Goal: Information Seeking & Learning: Learn about a topic

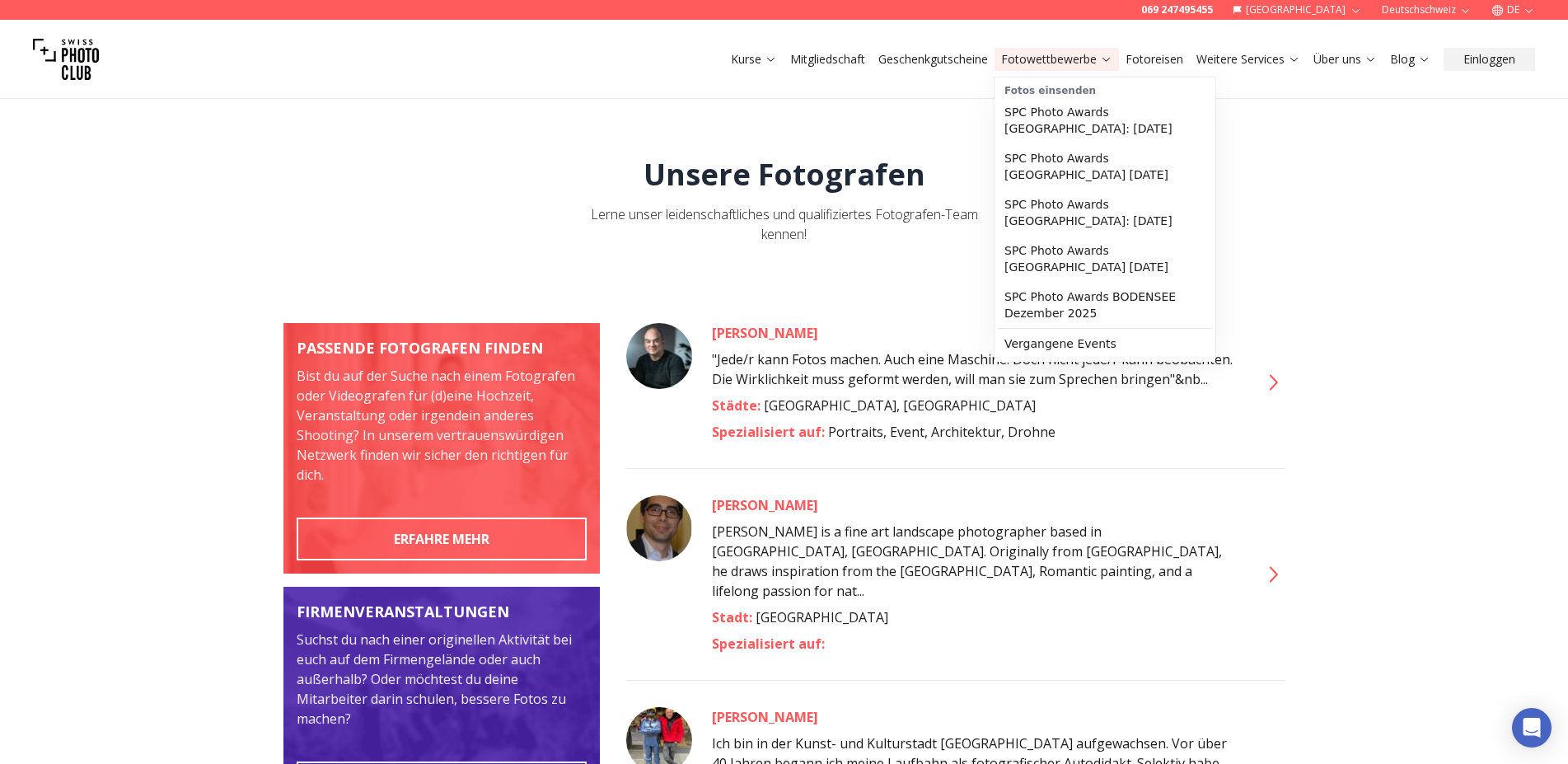
click at [1048, 61] on link "Fotowettbewerbe" at bounding box center [1057, 59] width 111 height 17
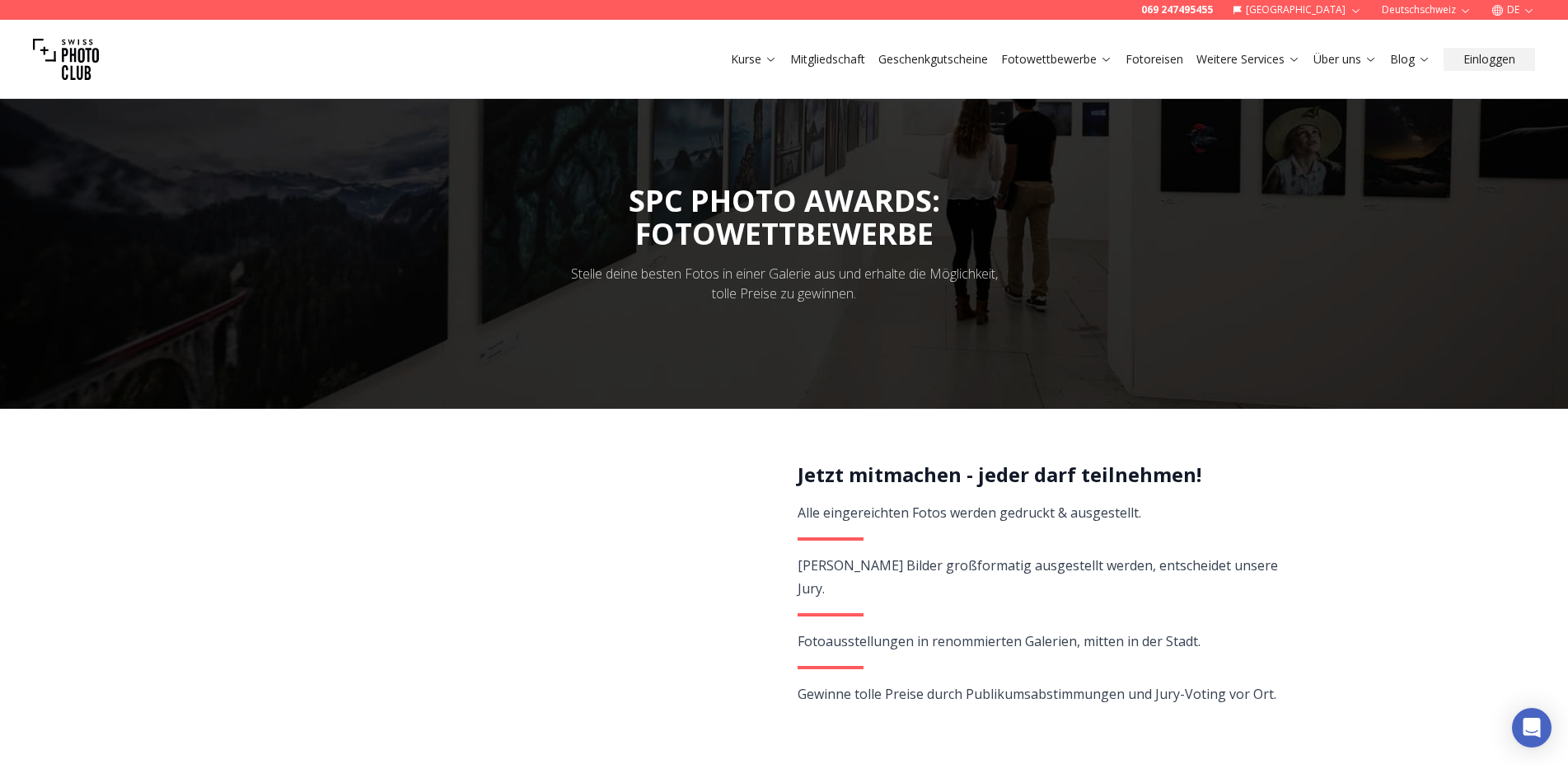
scroll to position [637, 0]
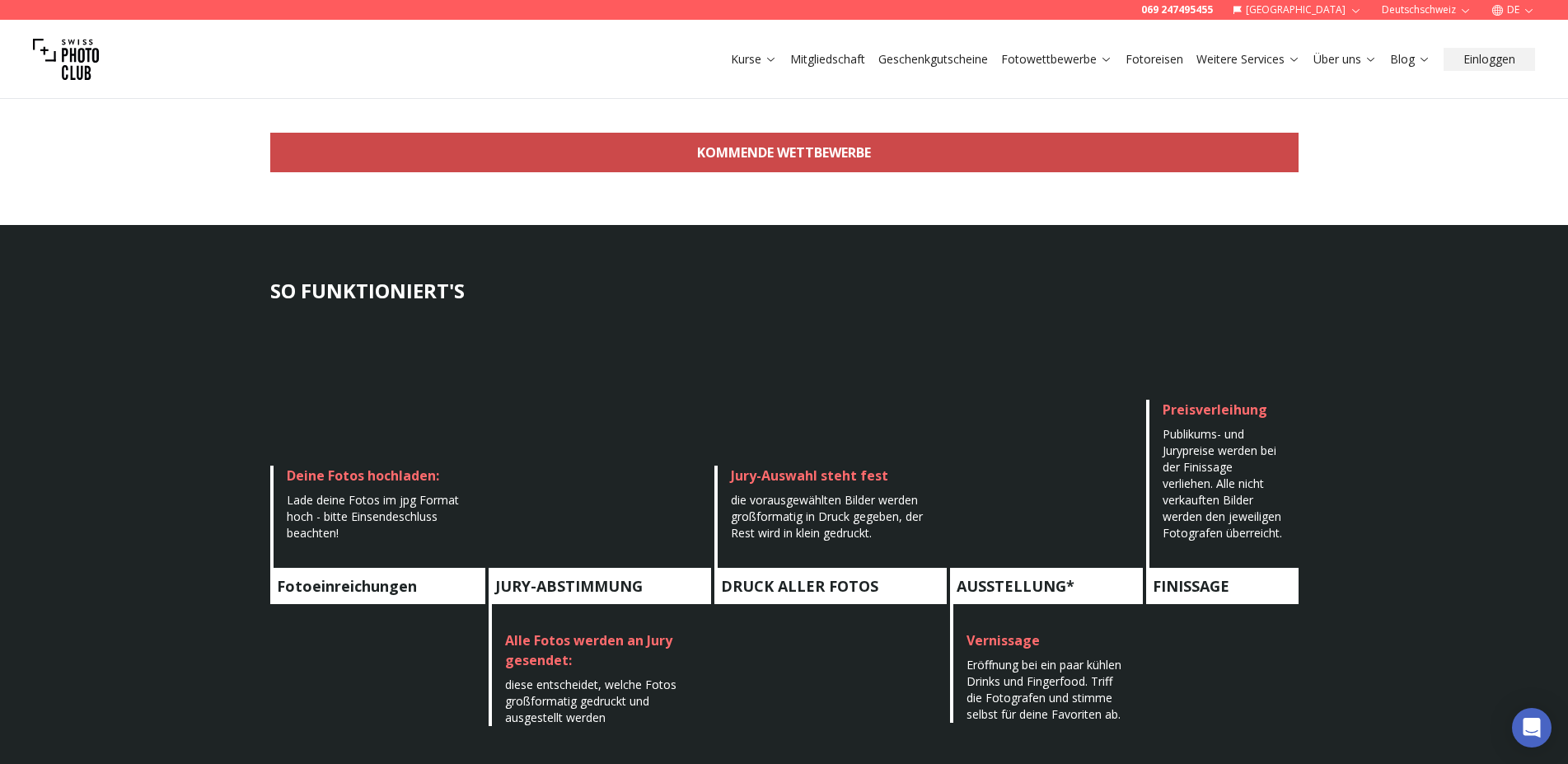
click at [816, 158] on link "KOMMENDE WETTBEWERBE" at bounding box center [784, 152] width 1029 height 40
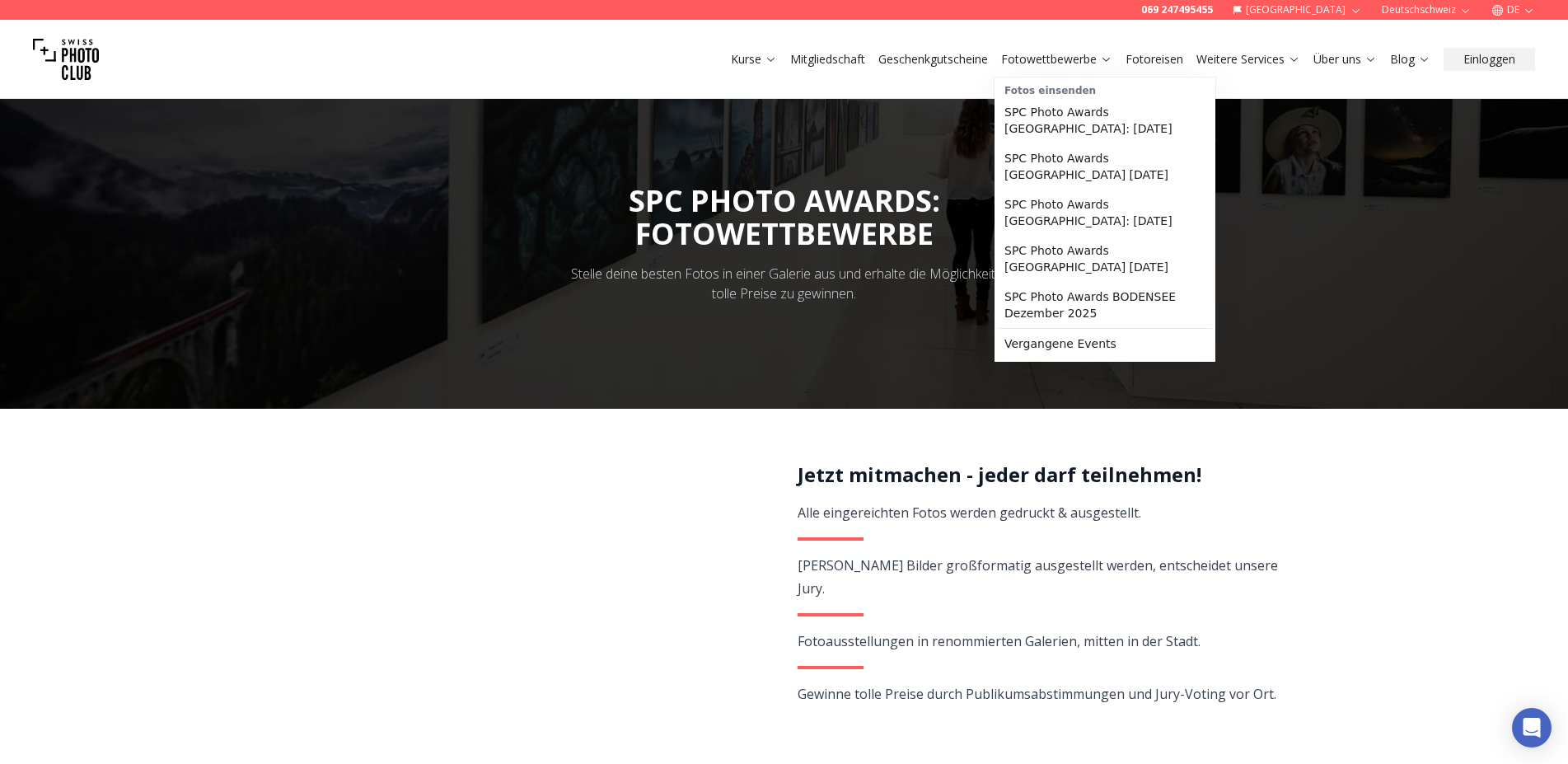
click at [1064, 61] on link "Fotowettbewerbe" at bounding box center [1057, 59] width 111 height 17
click at [1044, 333] on link "Vergangene Events" at bounding box center [1105, 343] width 215 height 30
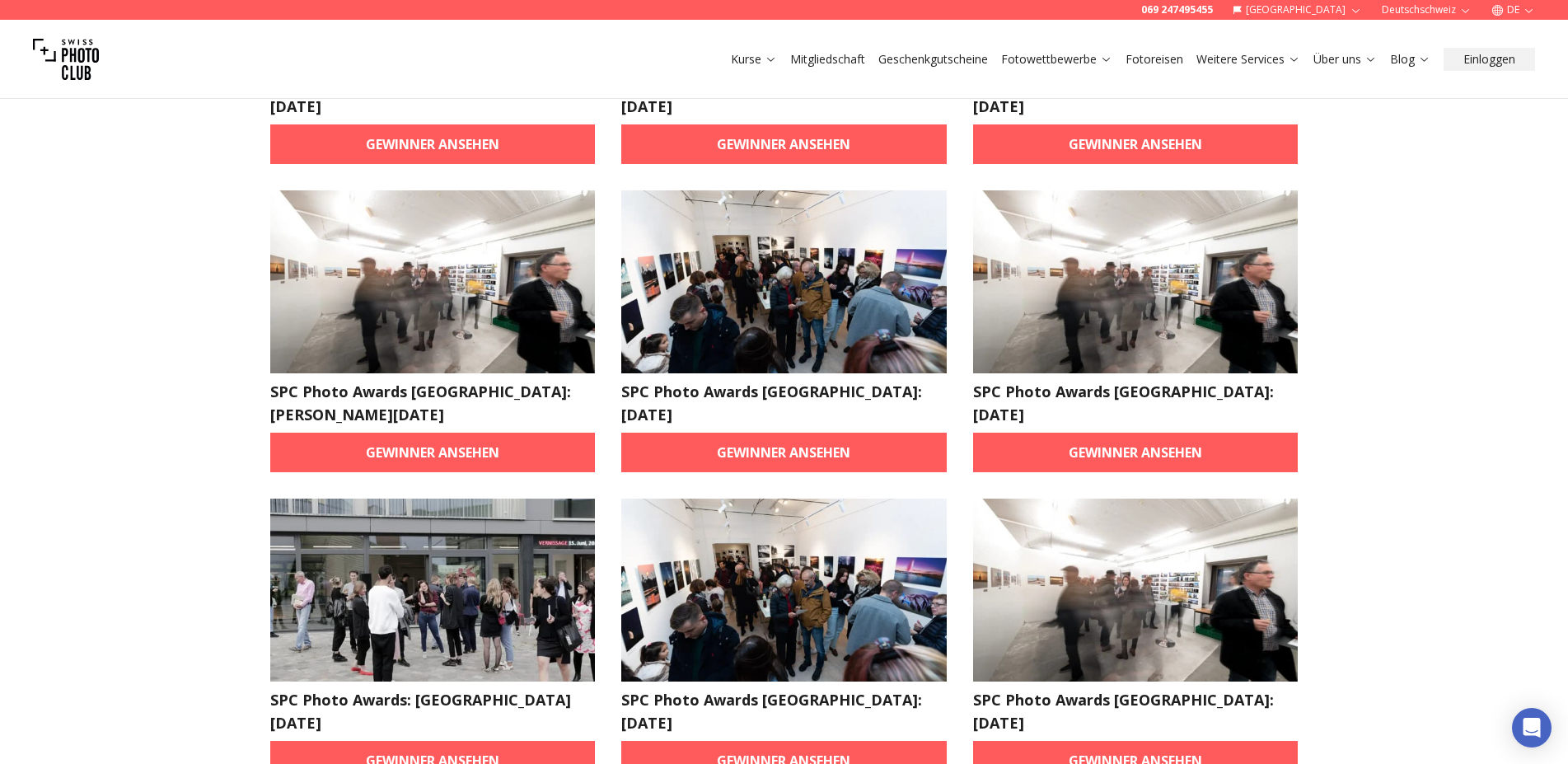
scroll to position [1275, 0]
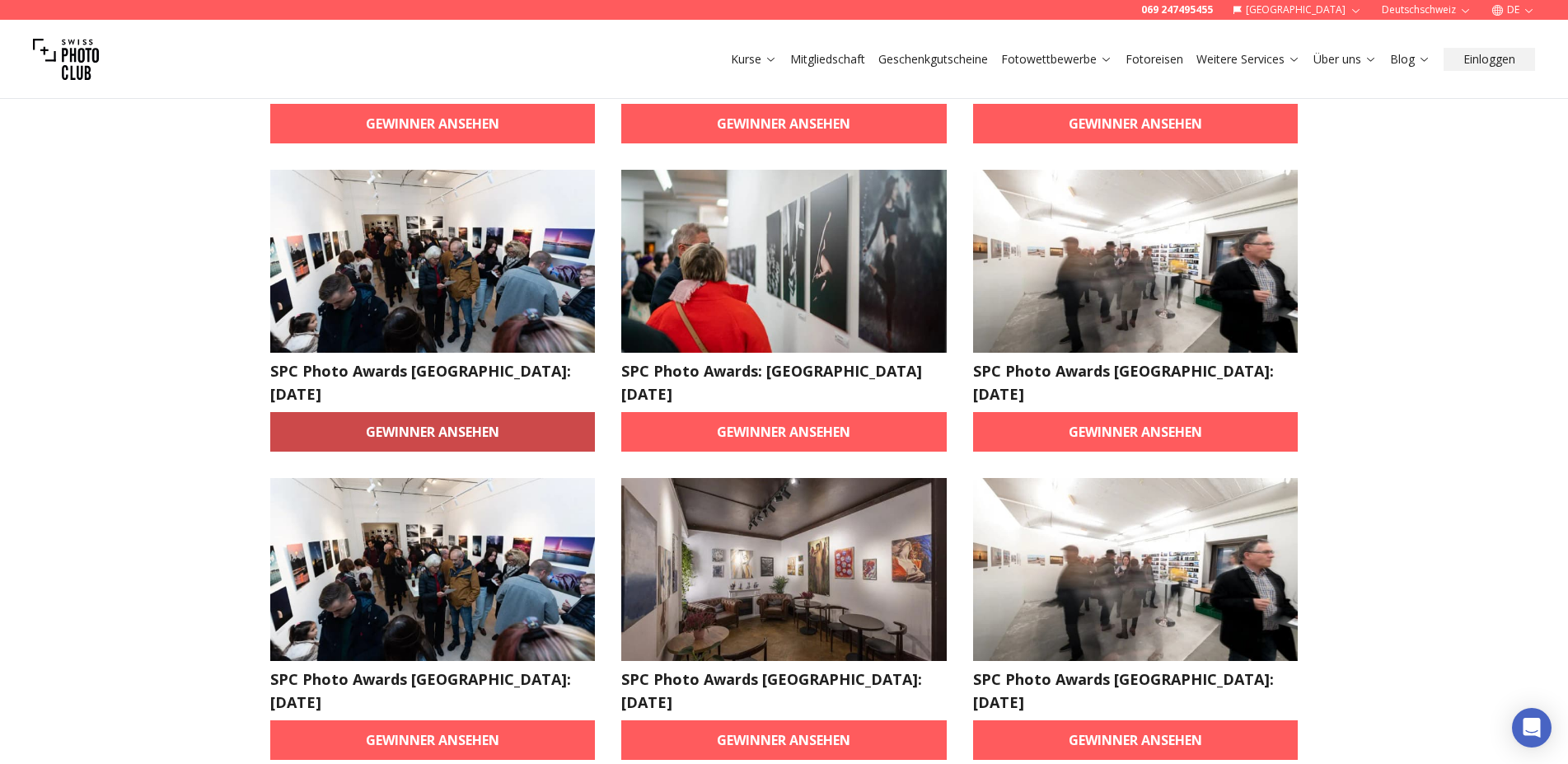
click at [481, 413] on link "Gewinner ansehen" at bounding box center [432, 432] width 325 height 40
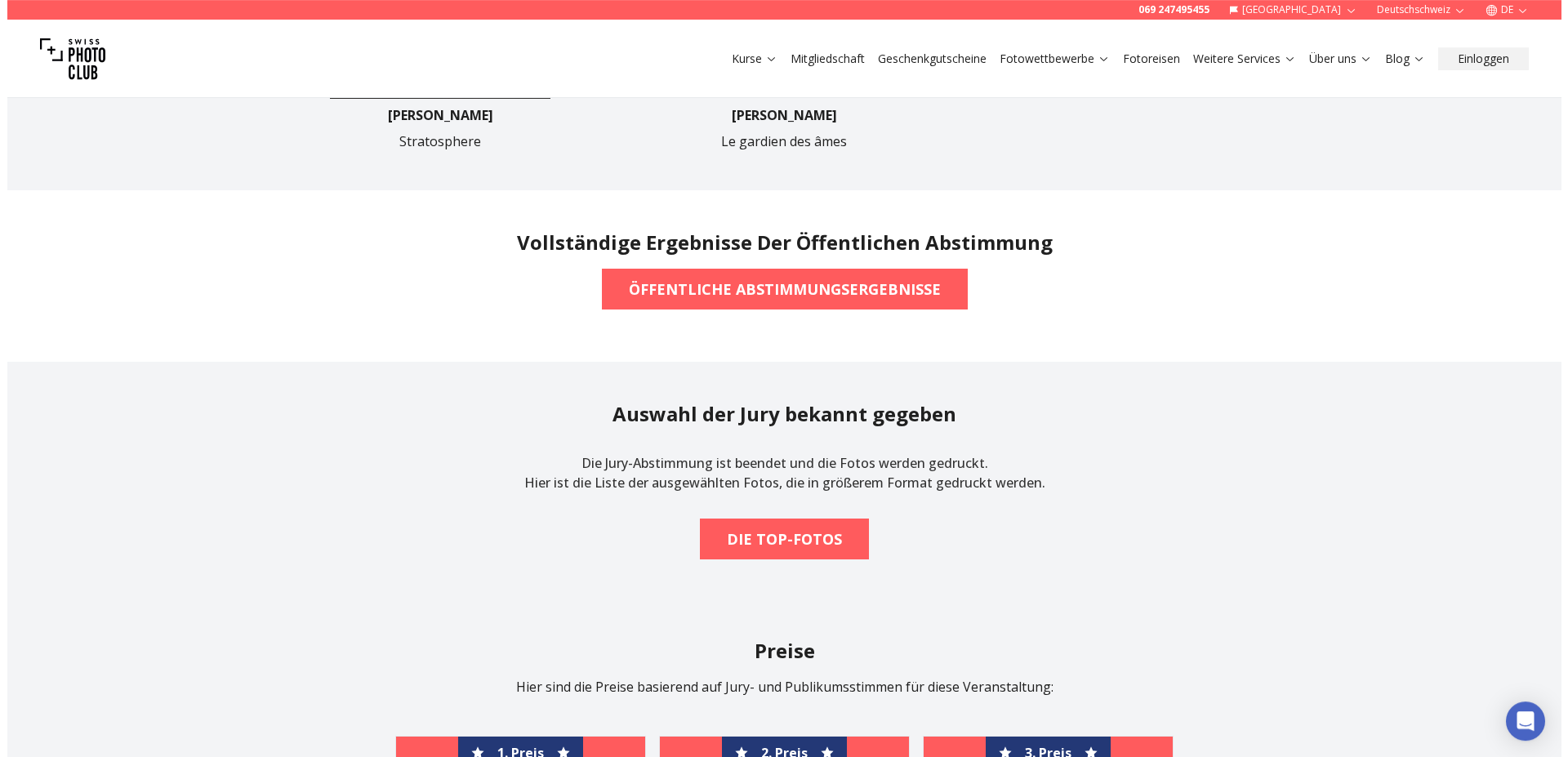
scroll to position [1263, 0]
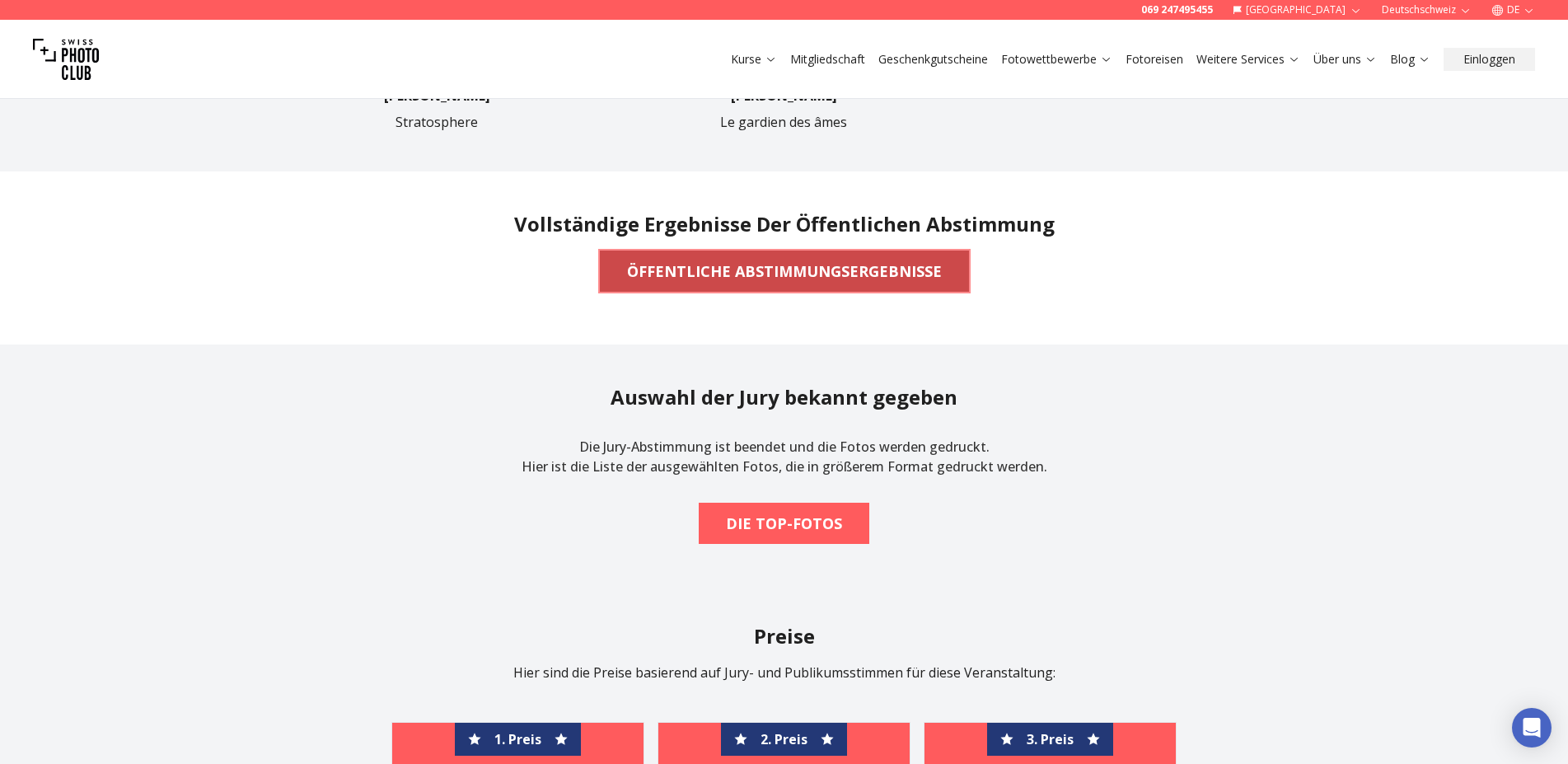
click at [899, 280] on b "ÖFFENTLICHE ABSTIMMUNGSERGEBNISSE" at bounding box center [784, 270] width 315 height 23
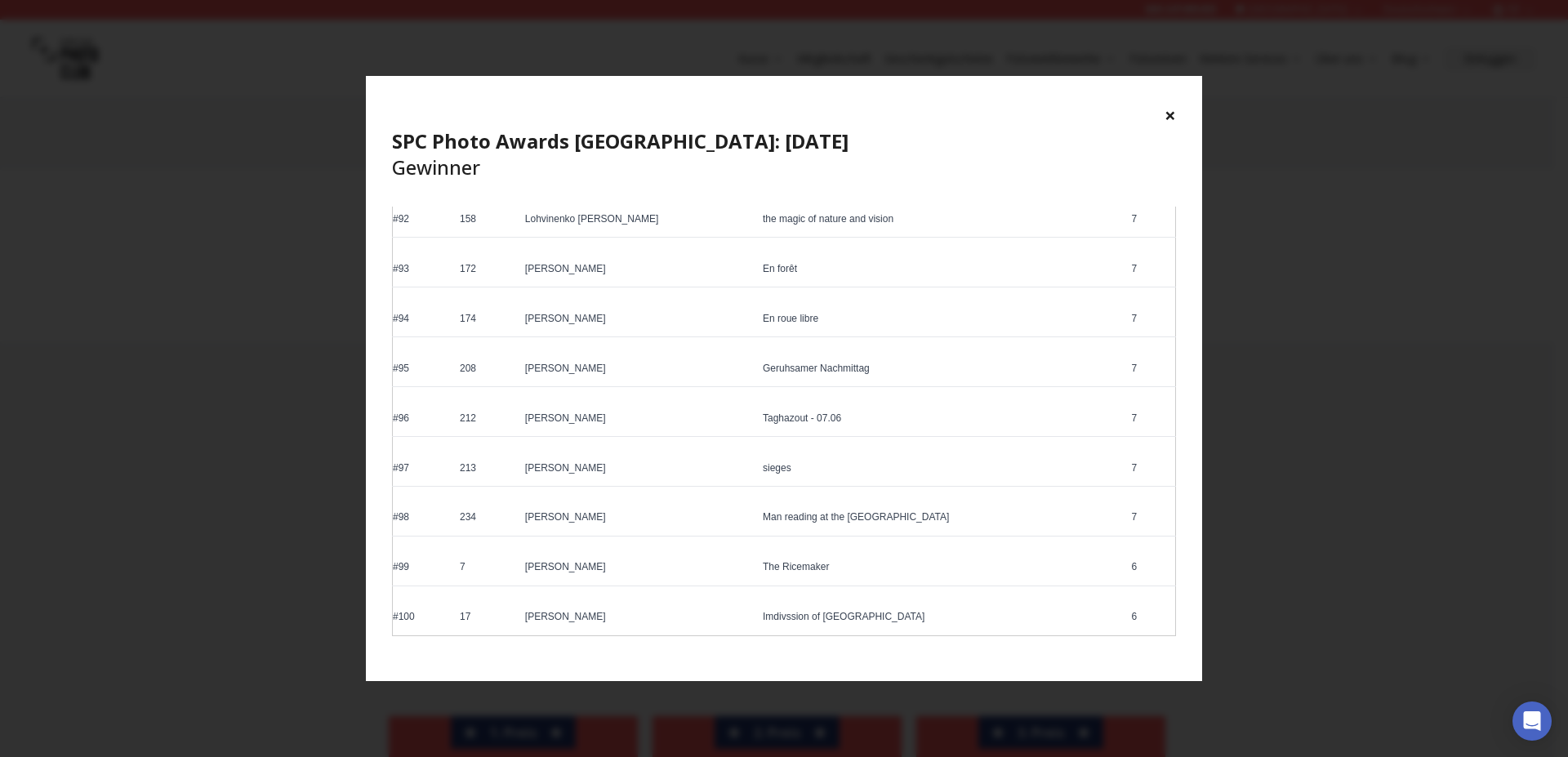
scroll to position [4596, 0]
click at [1177, 113] on div "× SPC Photo Awards [GEOGRAPHIC_DATA]: [DATE] Gewinner" at bounding box center [784, 140] width 836 height 130
click at [1172, 120] on button "×" at bounding box center [1171, 115] width 12 height 26
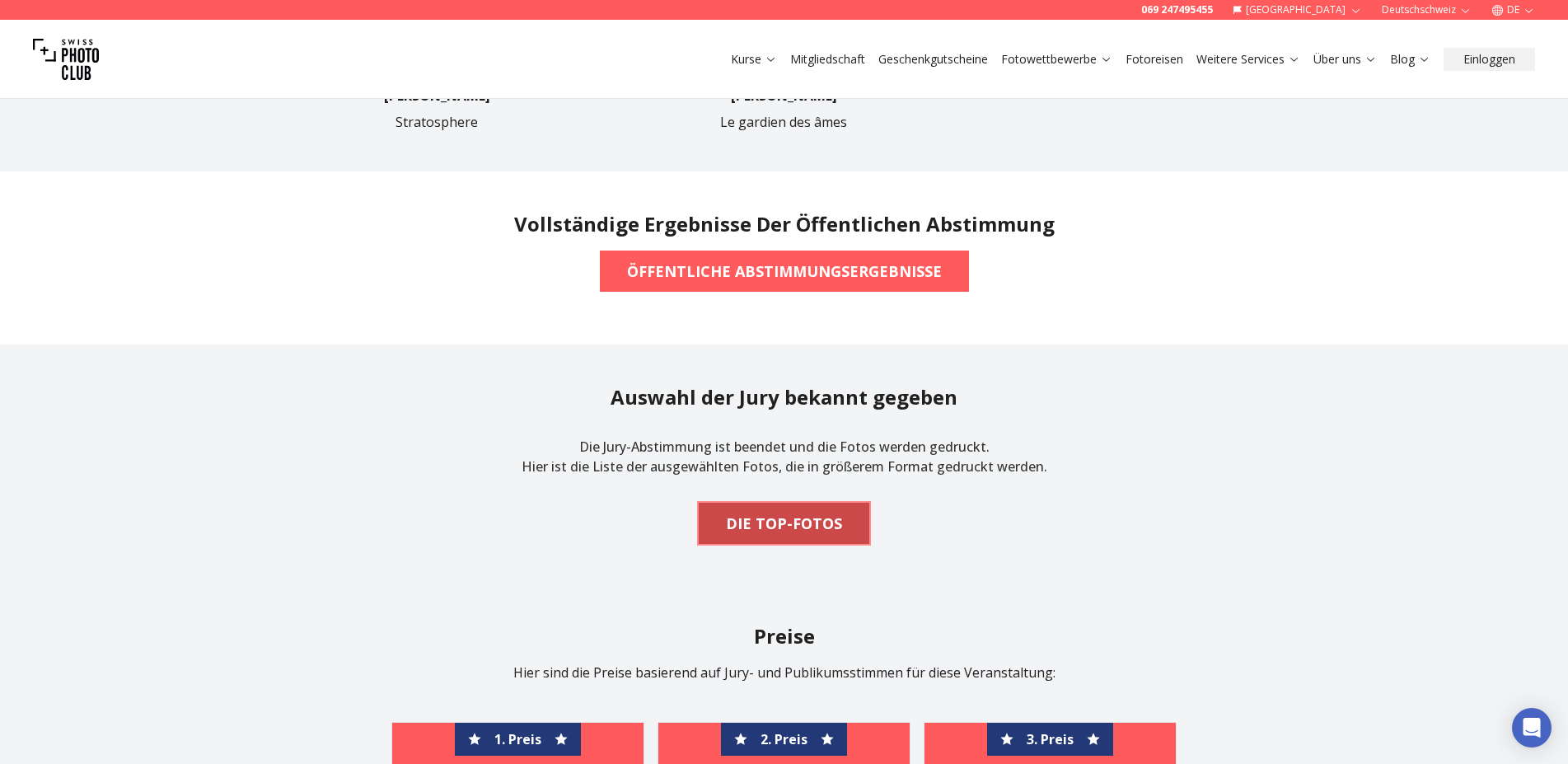
click at [807, 530] on b "DIE TOP-FOTOS" at bounding box center [784, 523] width 116 height 23
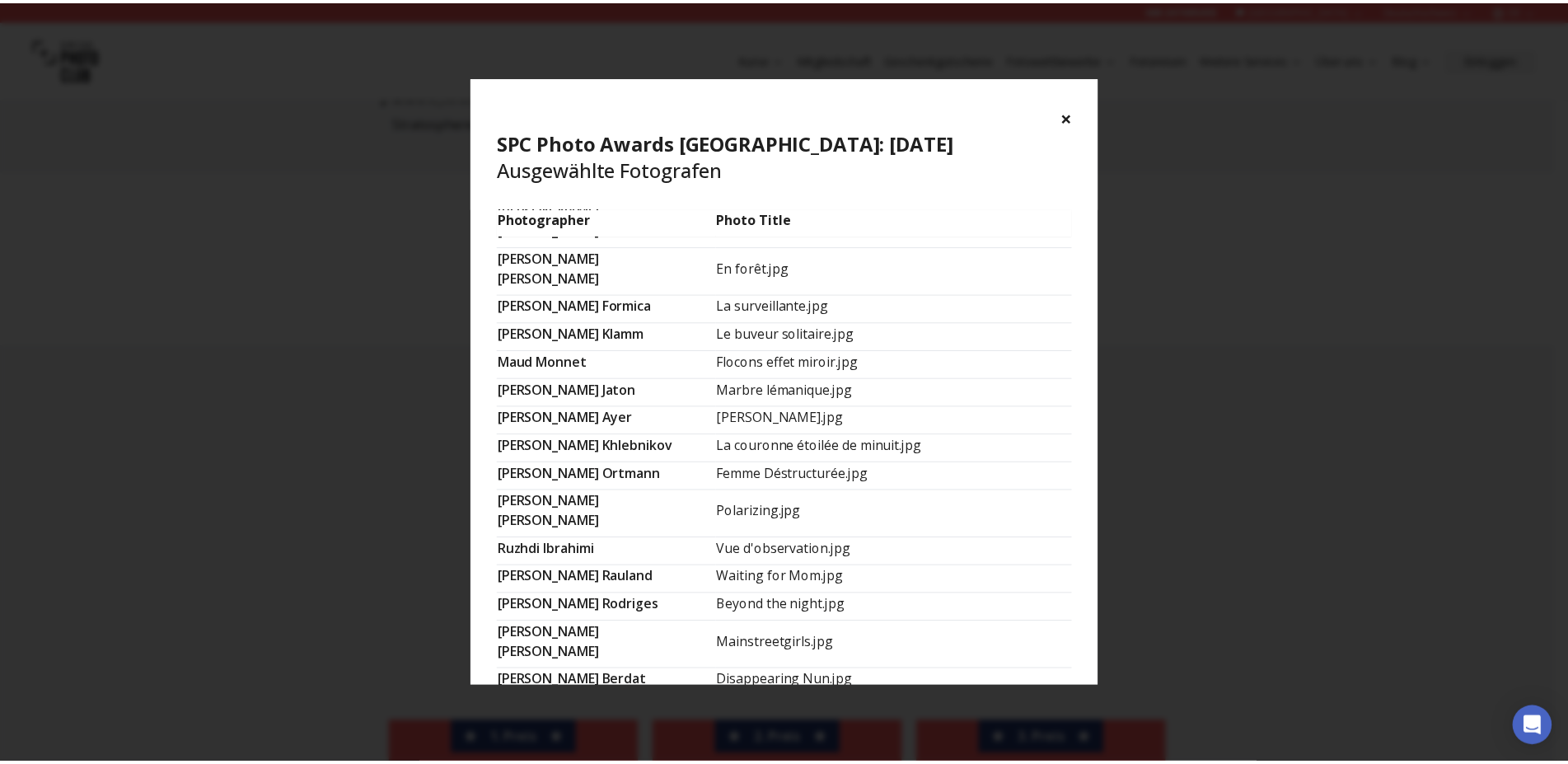
scroll to position [977, 0]
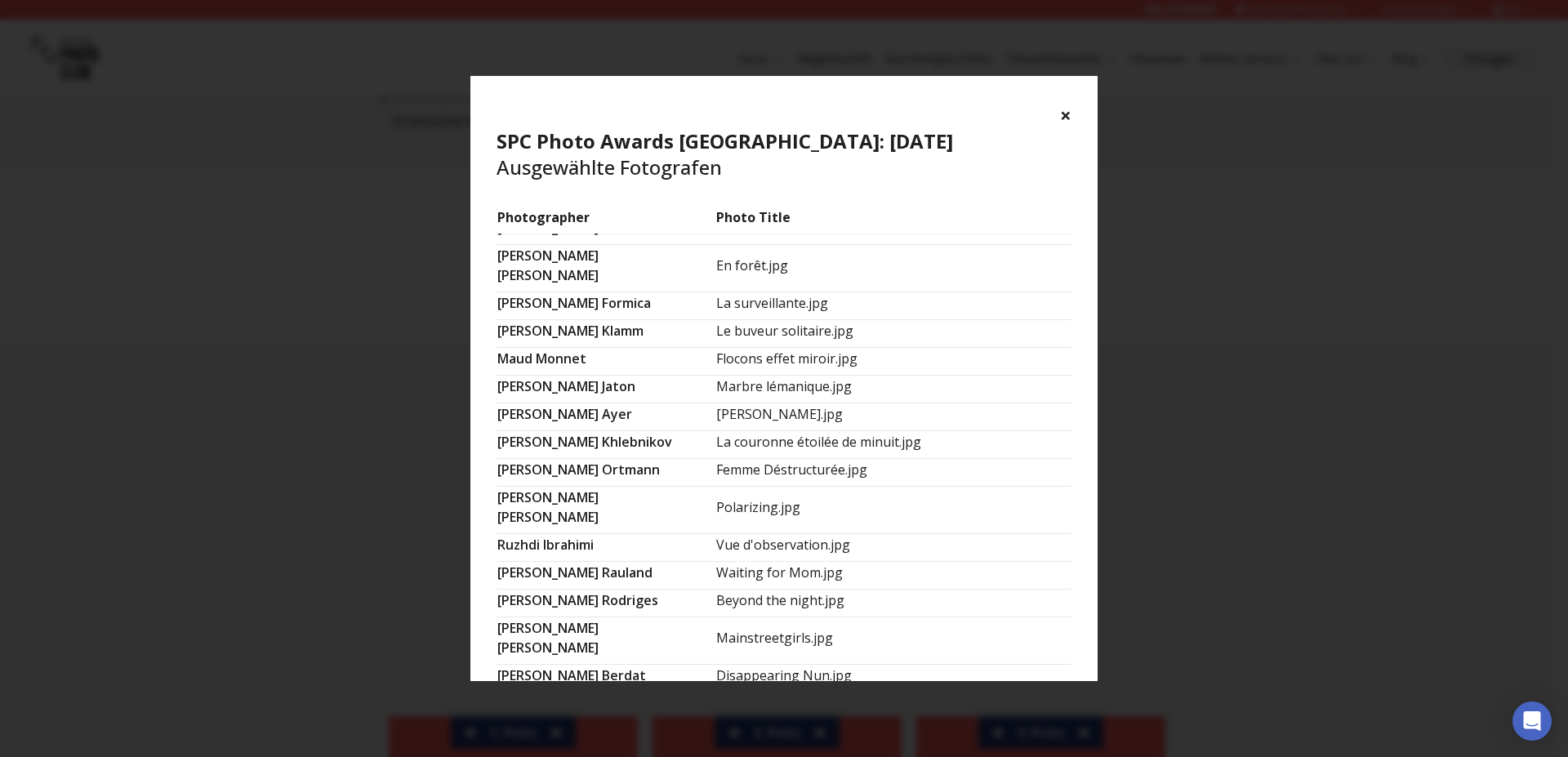
click at [1065, 115] on button "×" at bounding box center [1066, 115] width 12 height 26
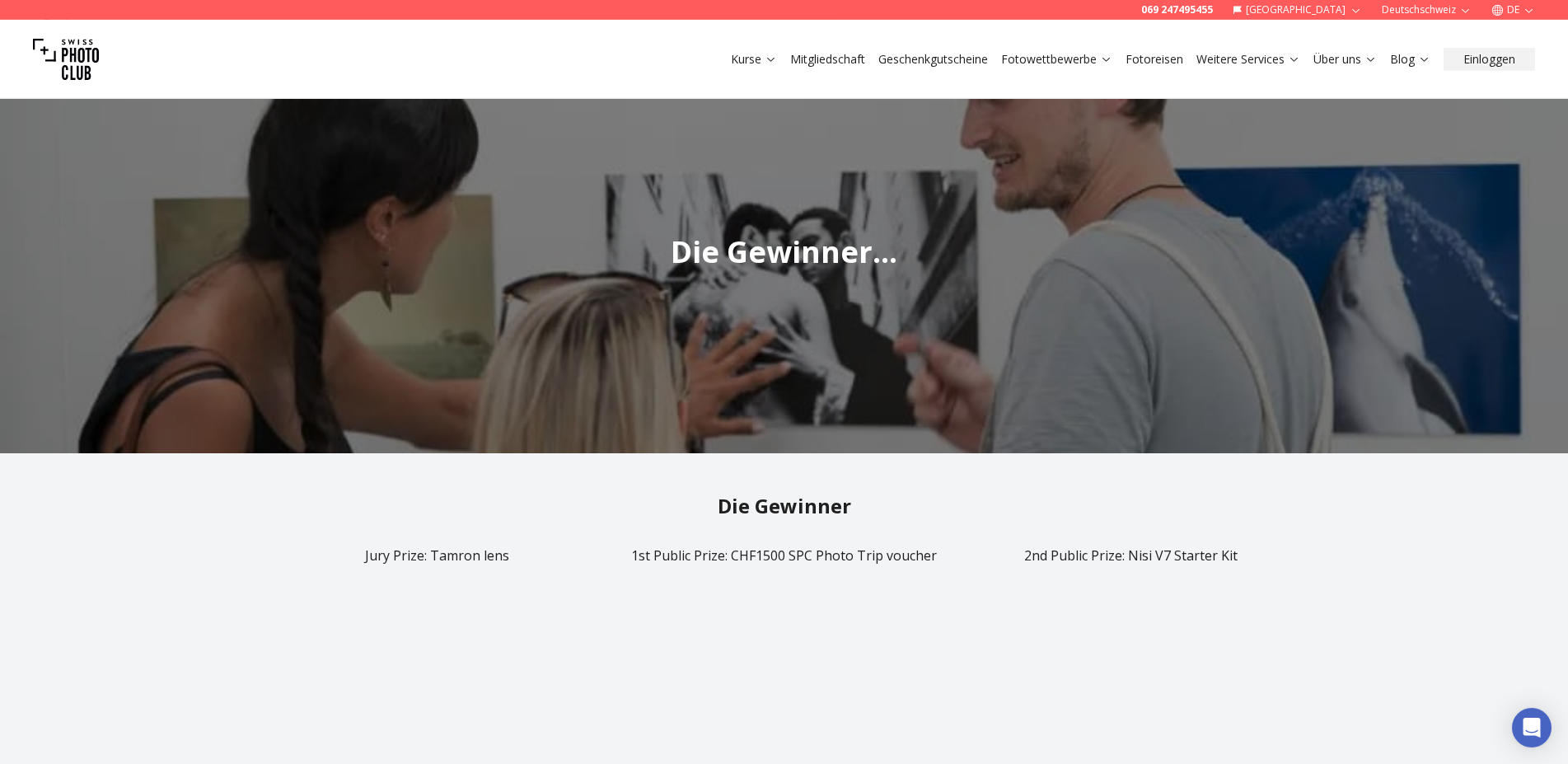
scroll to position [0, 0]
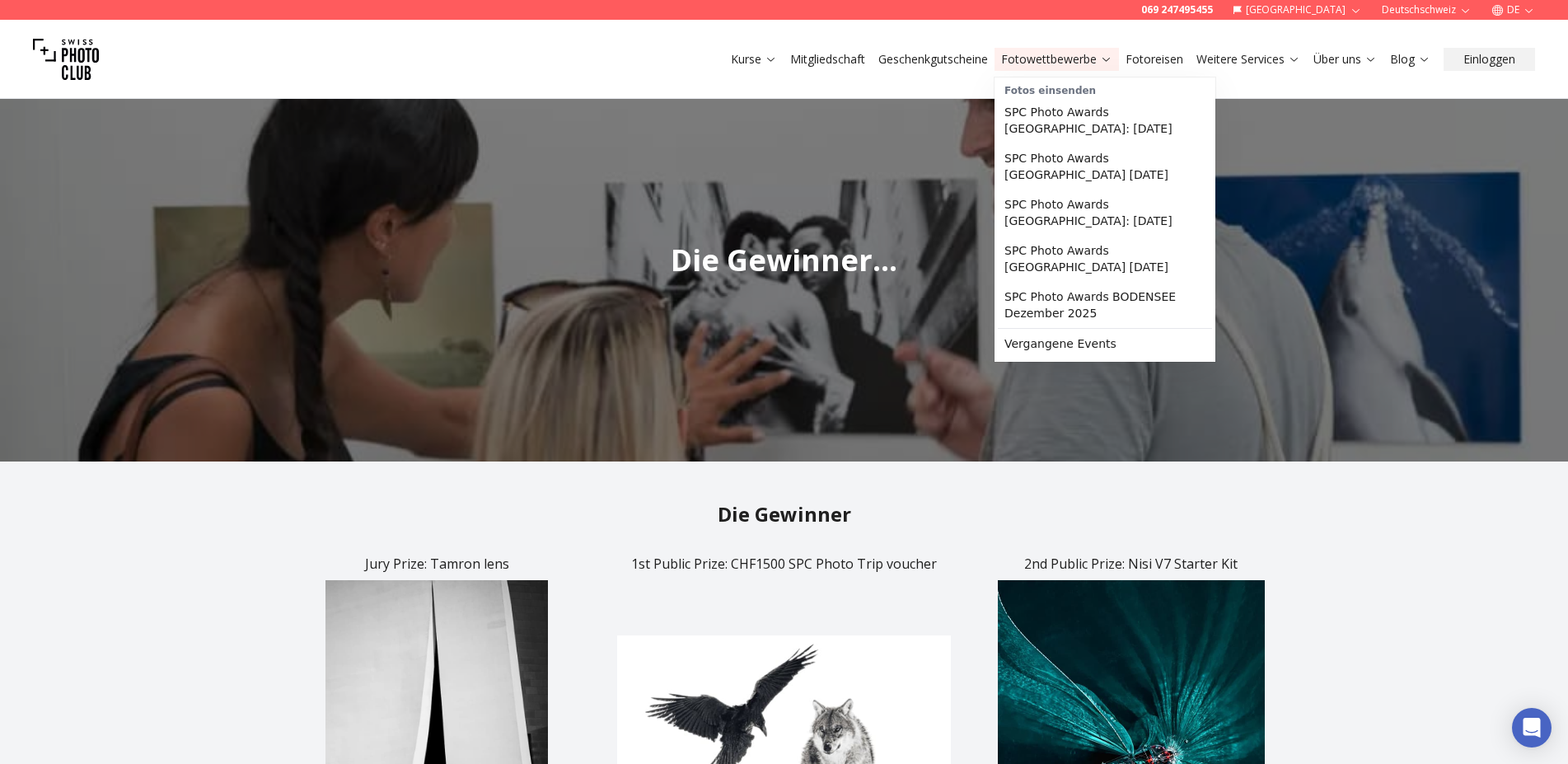
click at [1060, 61] on link "Fotowettbewerbe" at bounding box center [1057, 59] width 111 height 17
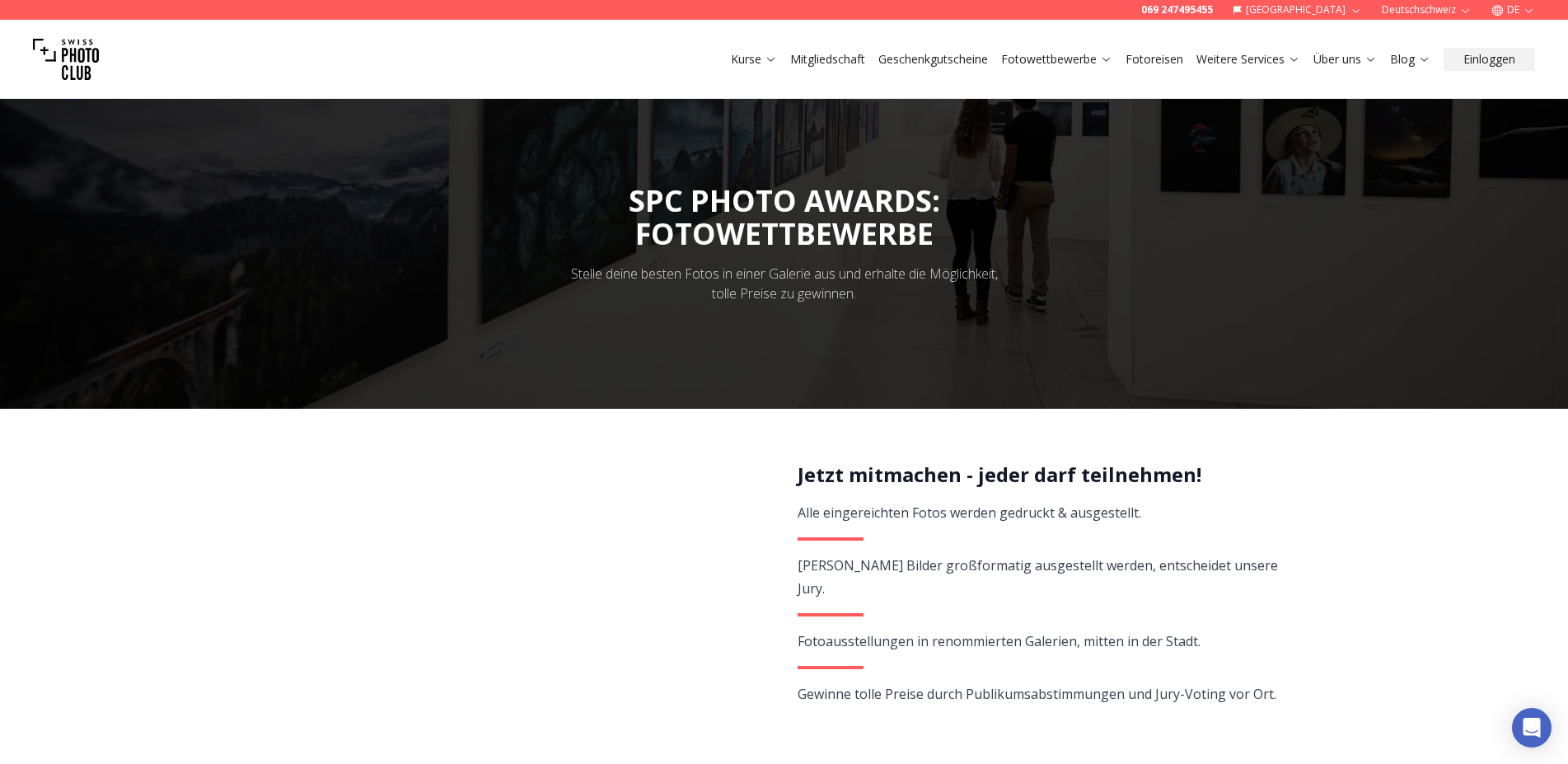
click at [856, 56] on link "Mitgliedschaft" at bounding box center [828, 59] width 75 height 17
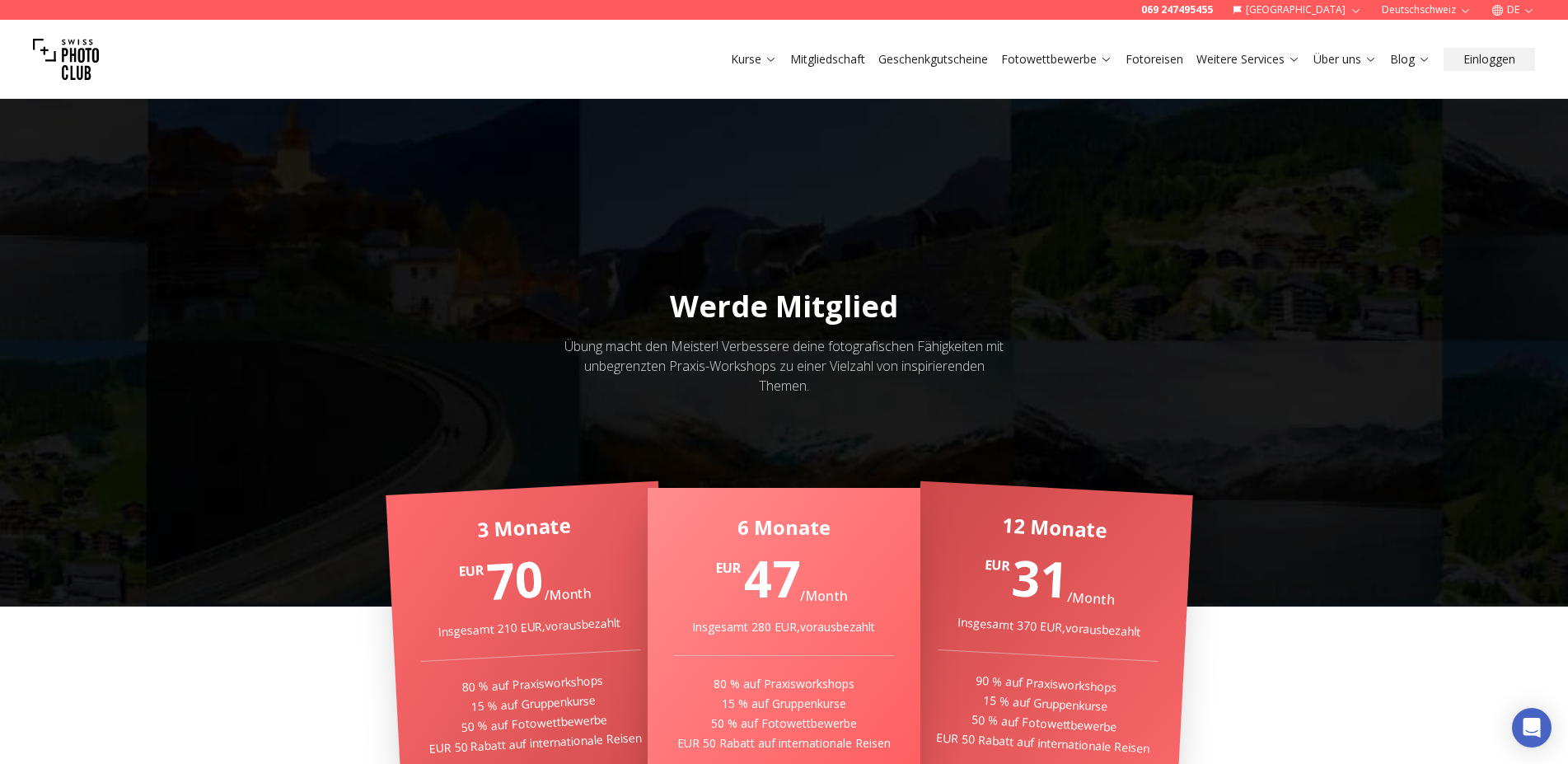
click at [731, 61] on link "Kurse" at bounding box center [754, 59] width 46 height 17
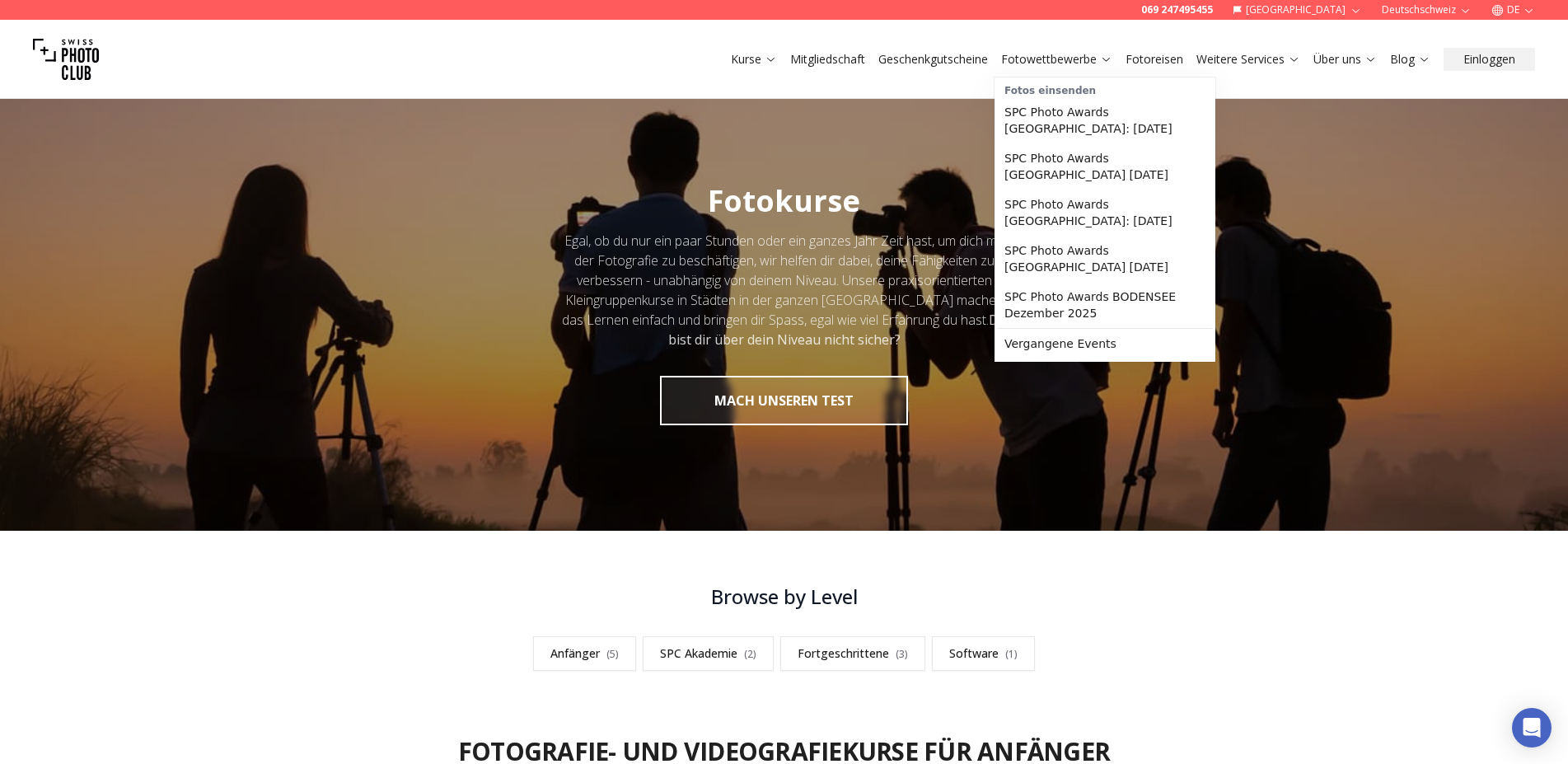
click at [1059, 60] on link "Fotowettbewerbe" at bounding box center [1057, 59] width 111 height 17
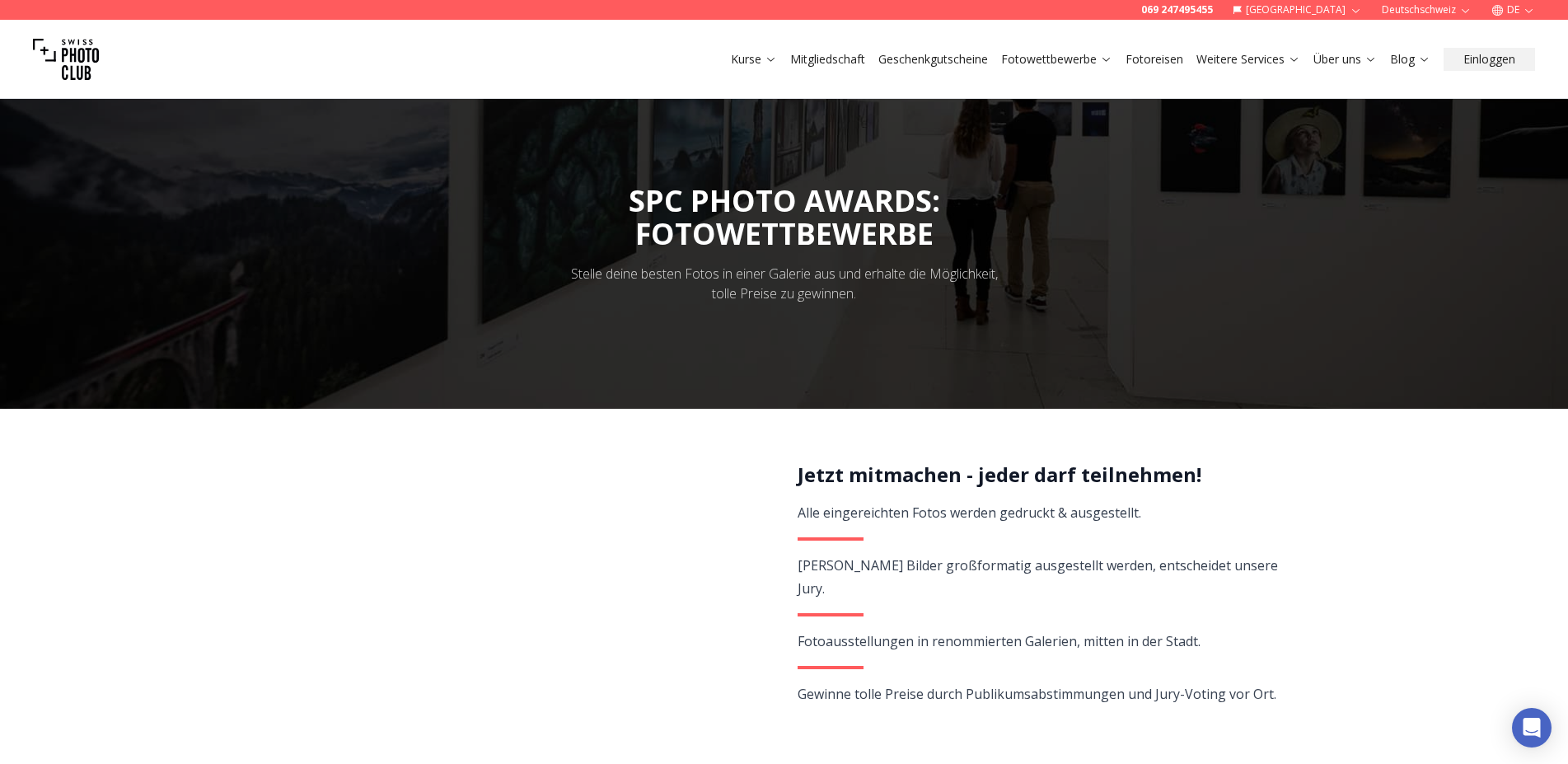
click at [92, 45] on img at bounding box center [65, 59] width 66 height 66
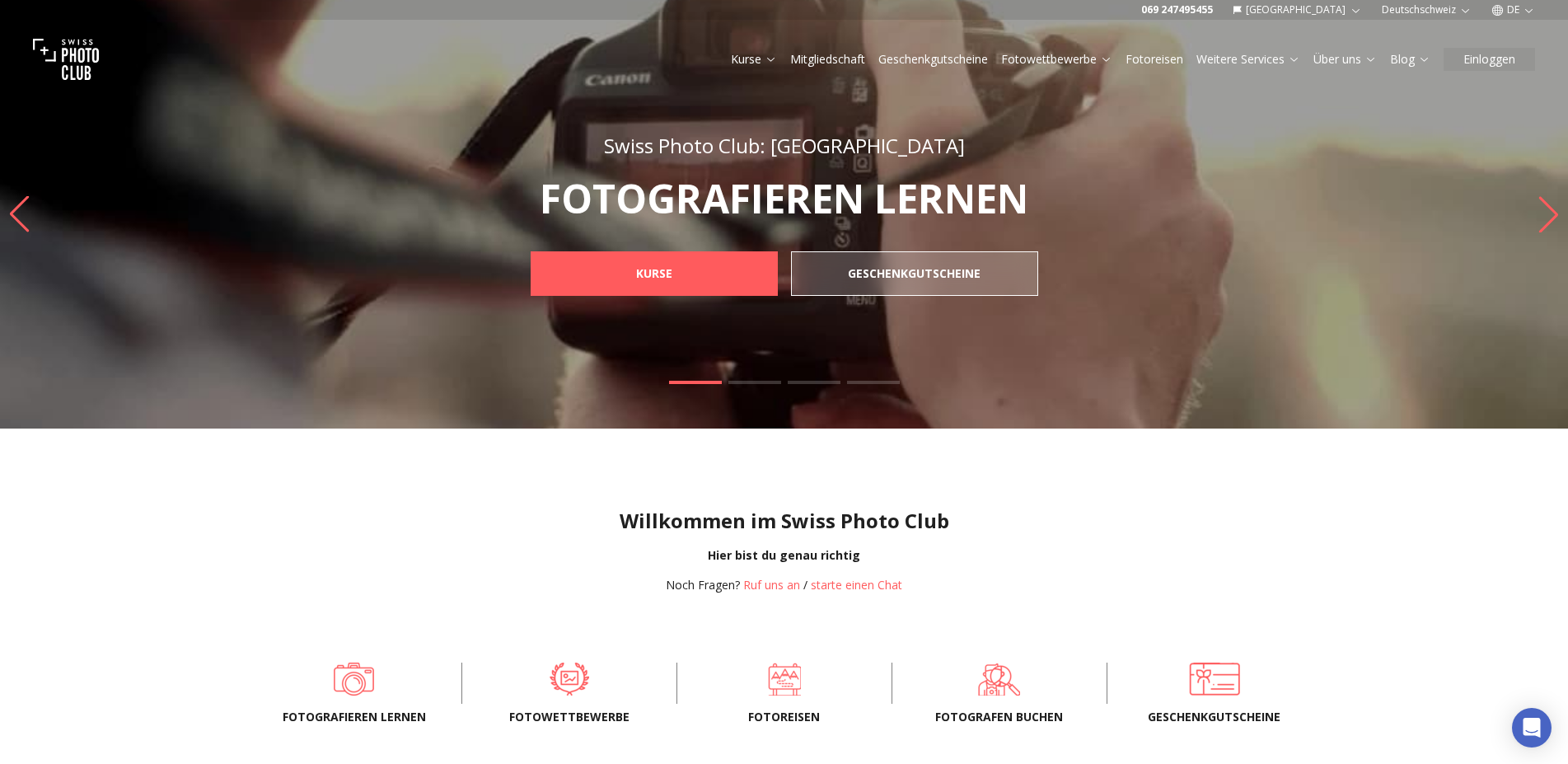
click at [1002, 52] on link "Fotowettbewerbe" at bounding box center [1057, 59] width 111 height 17
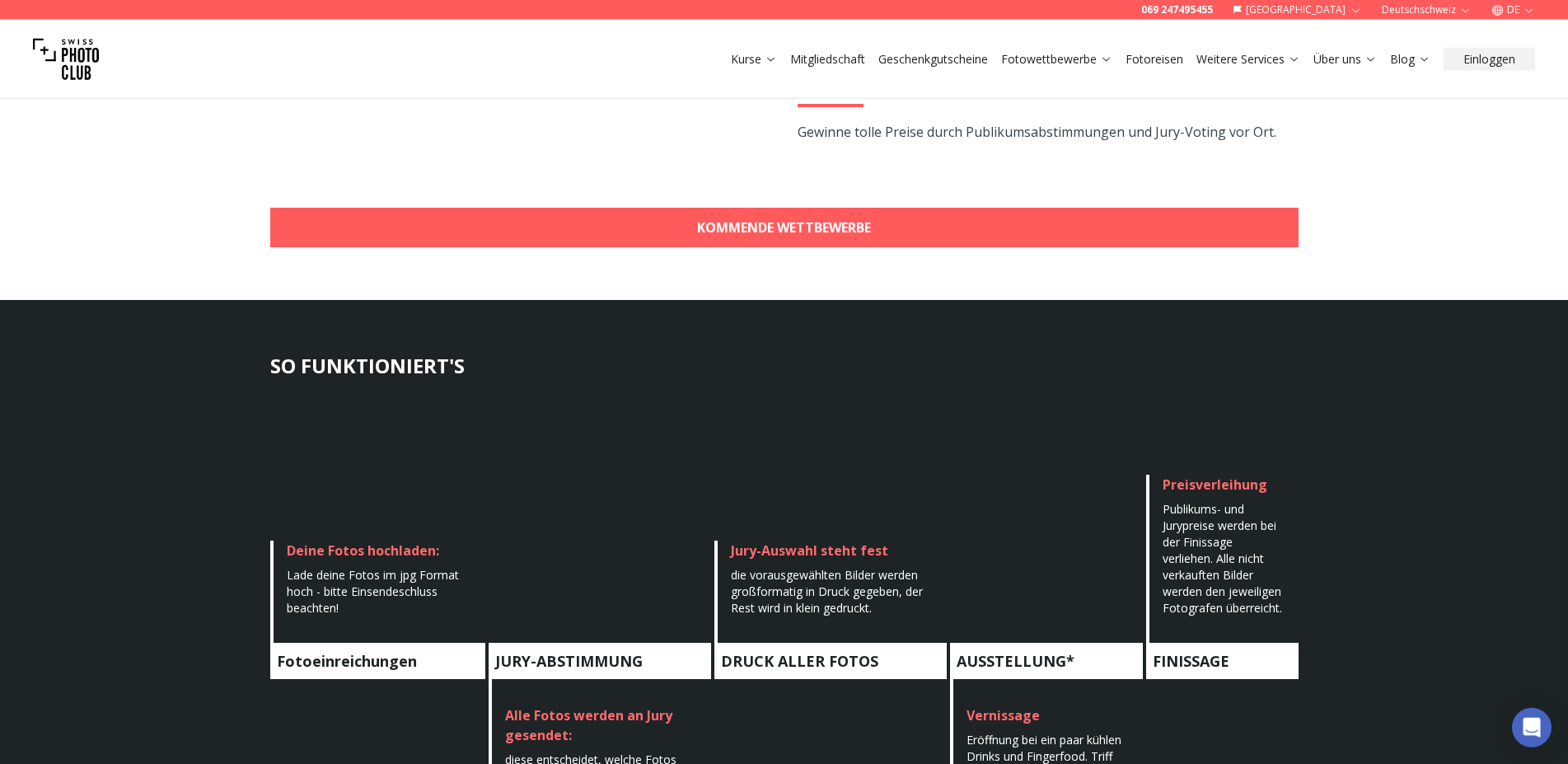
scroll to position [637, 0]
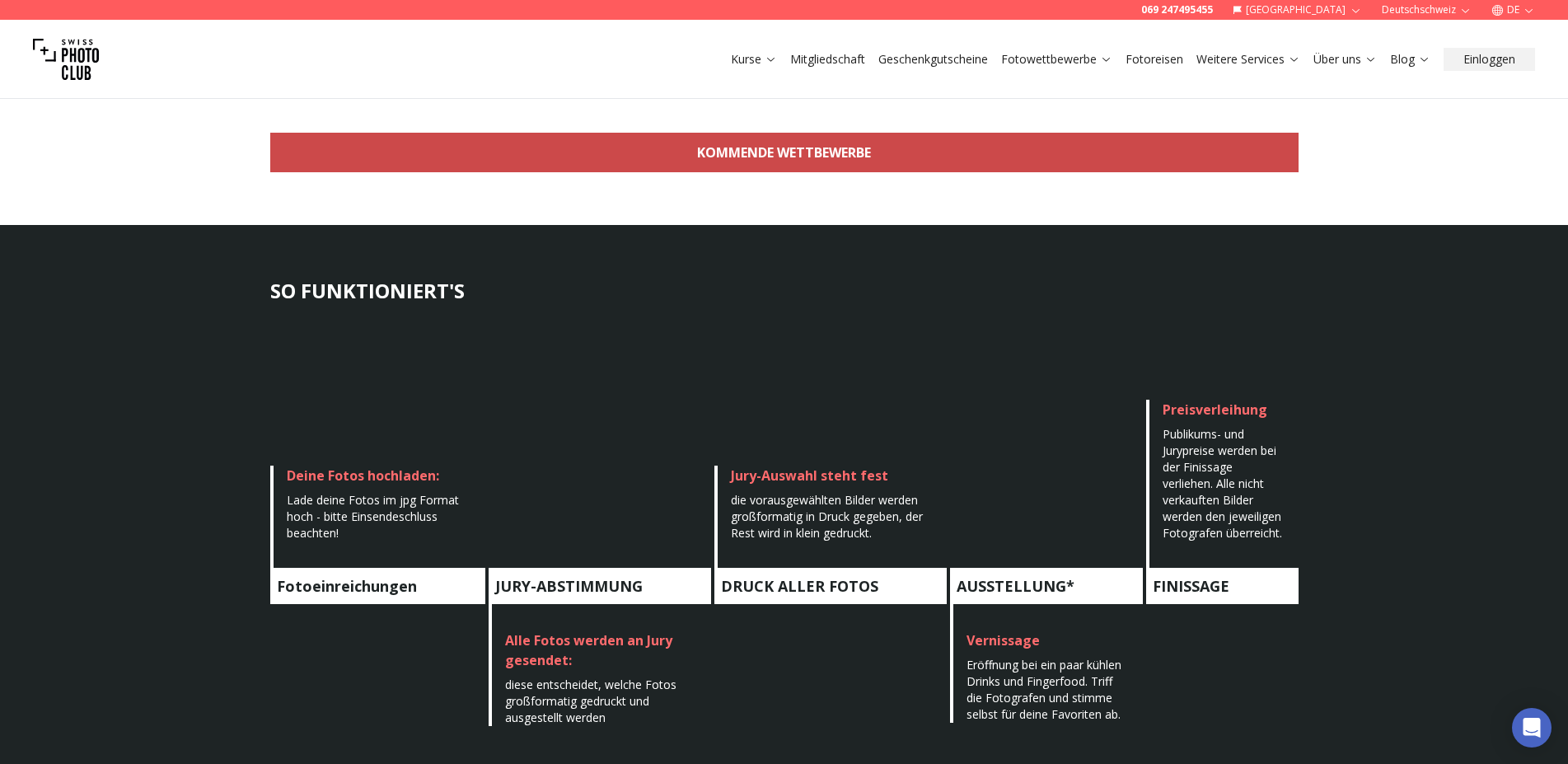
click at [883, 152] on link "KOMMENDE WETTBEWERBE" at bounding box center [784, 152] width 1029 height 40
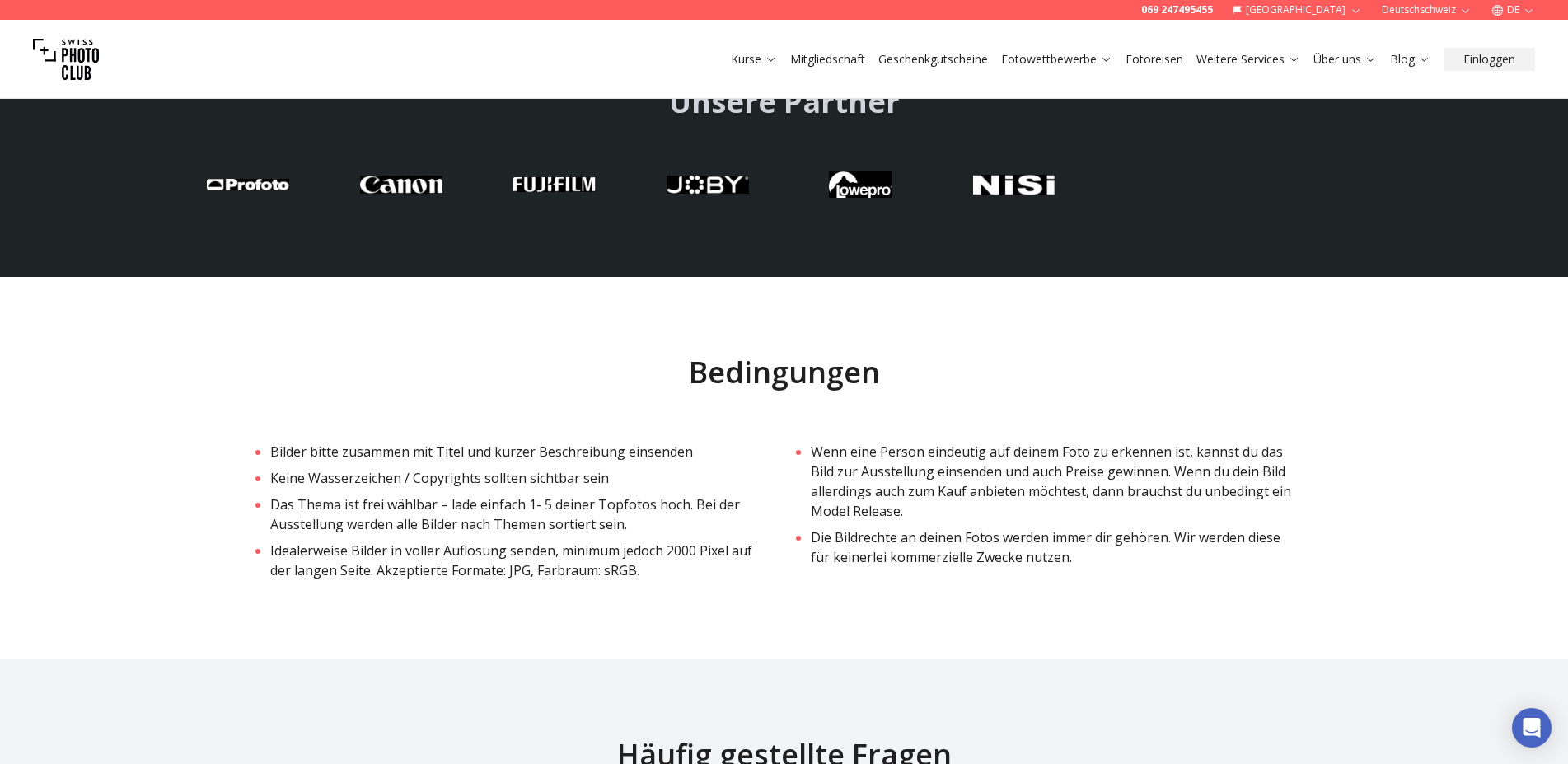
scroll to position [3381, 0]
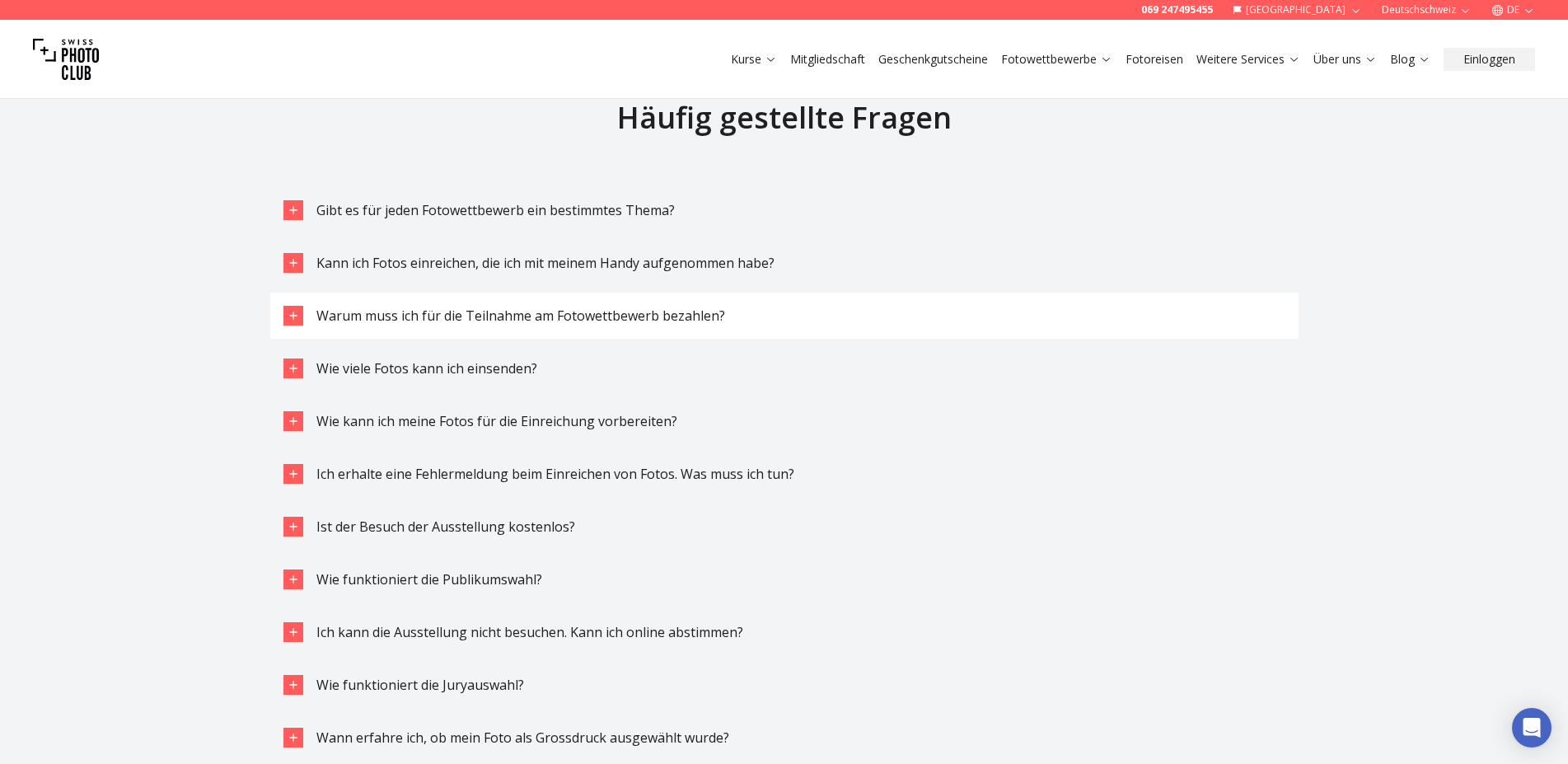
click at [530, 320] on span "Warum muss ich für die Teilnahme am Fotowettbewerb bezahlen?" at bounding box center [520, 316] width 409 height 18
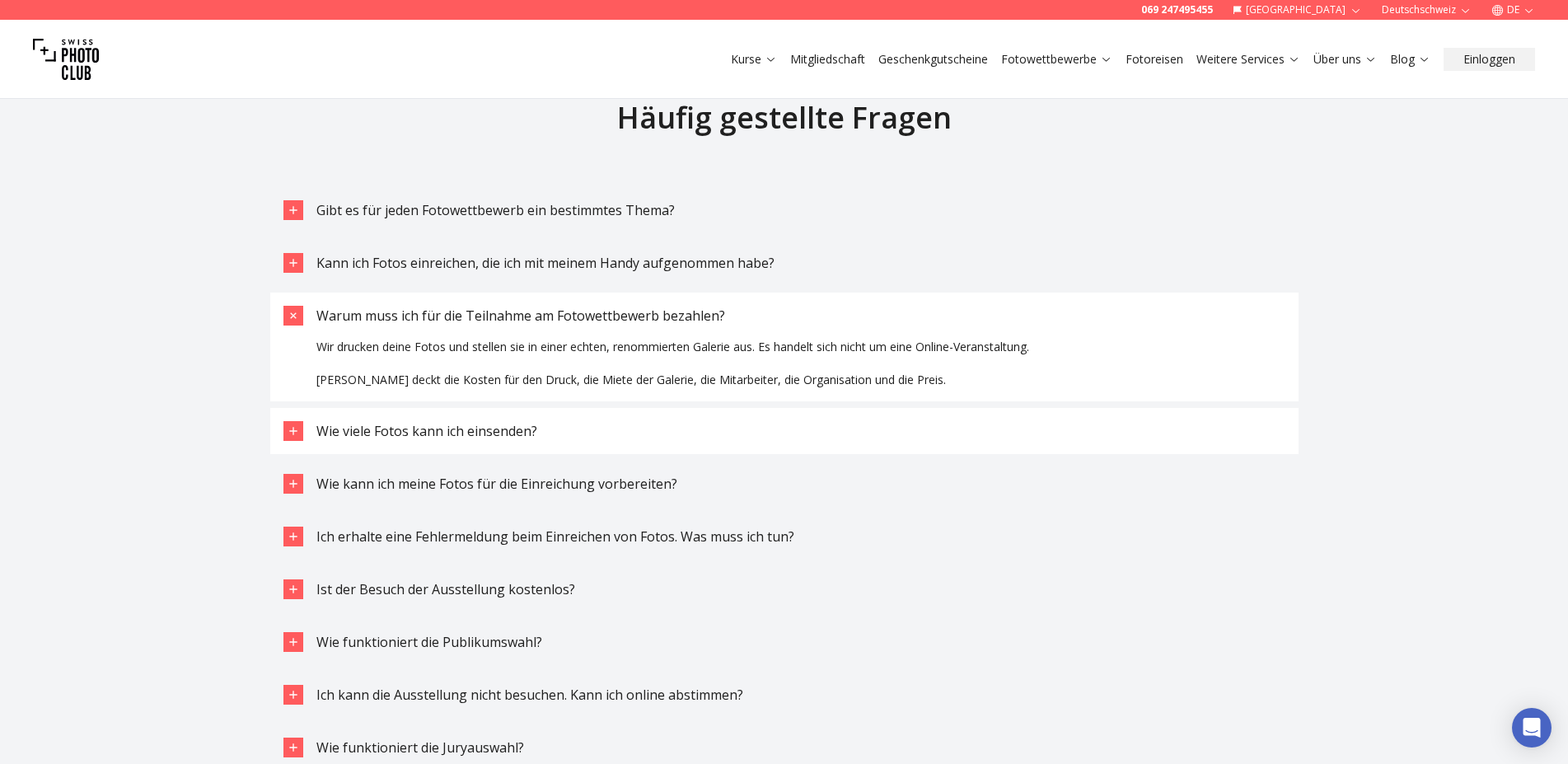
click at [520, 428] on span "Wie viele Fotos kann ich einsenden?" at bounding box center [426, 431] width 221 height 18
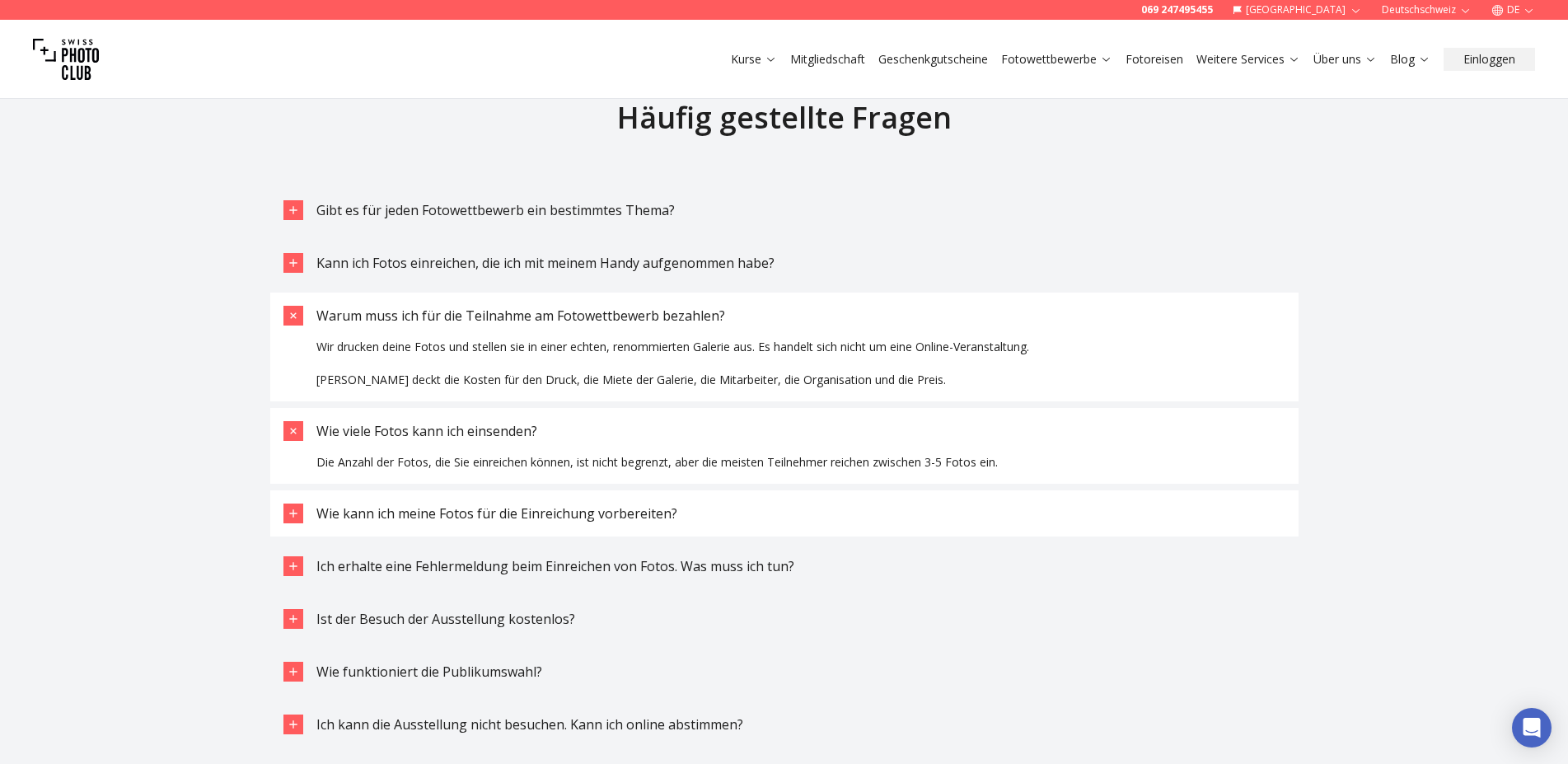
click at [630, 521] on span "Wie kann ich meine Fotos für die Einreichung vorbereiten?" at bounding box center [497, 514] width 361 height 18
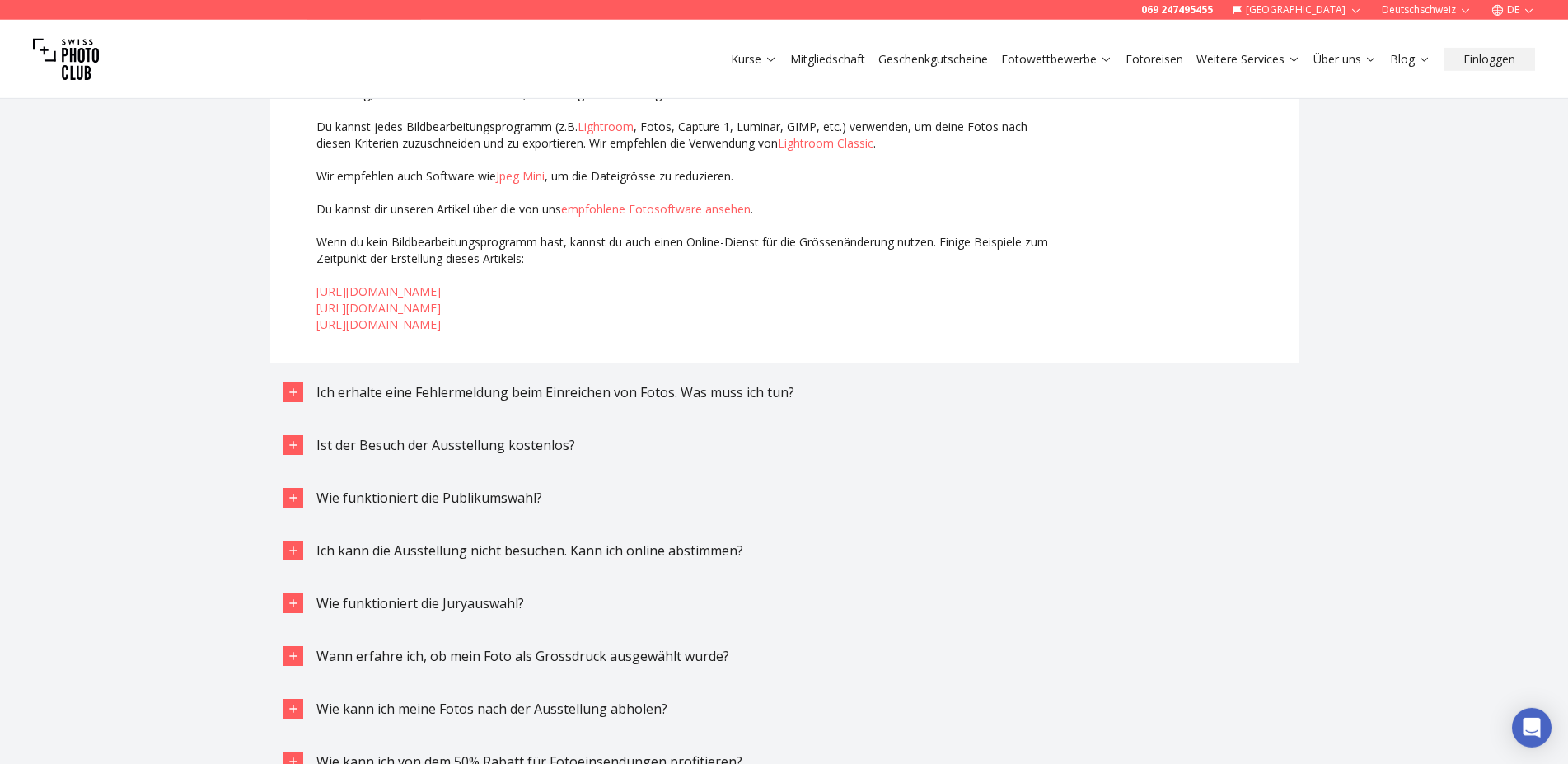
scroll to position [4018, 0]
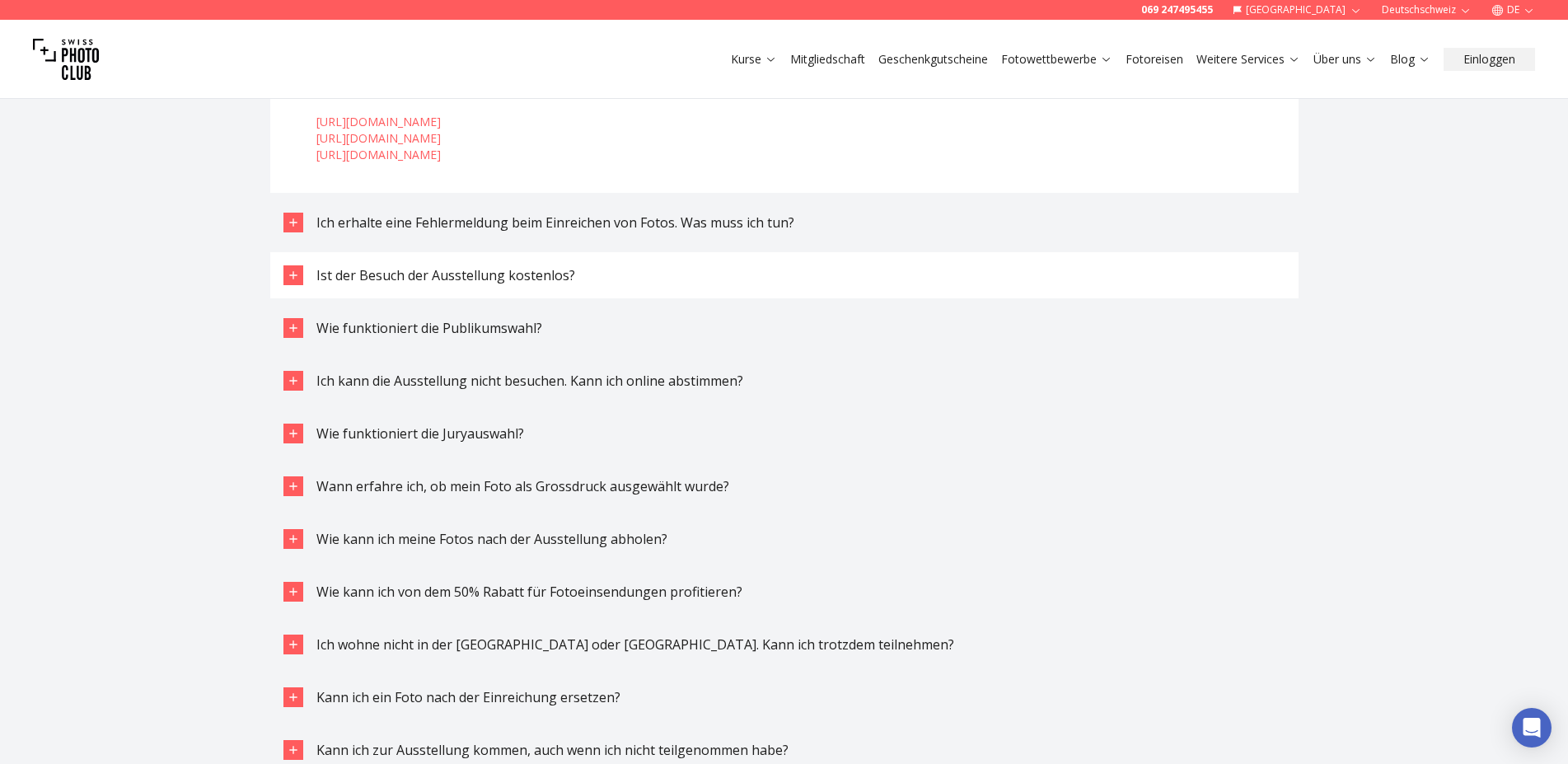
click at [475, 282] on span "Ist der Besuch der Ausstellung kostenlos?" at bounding box center [446, 275] width 259 height 18
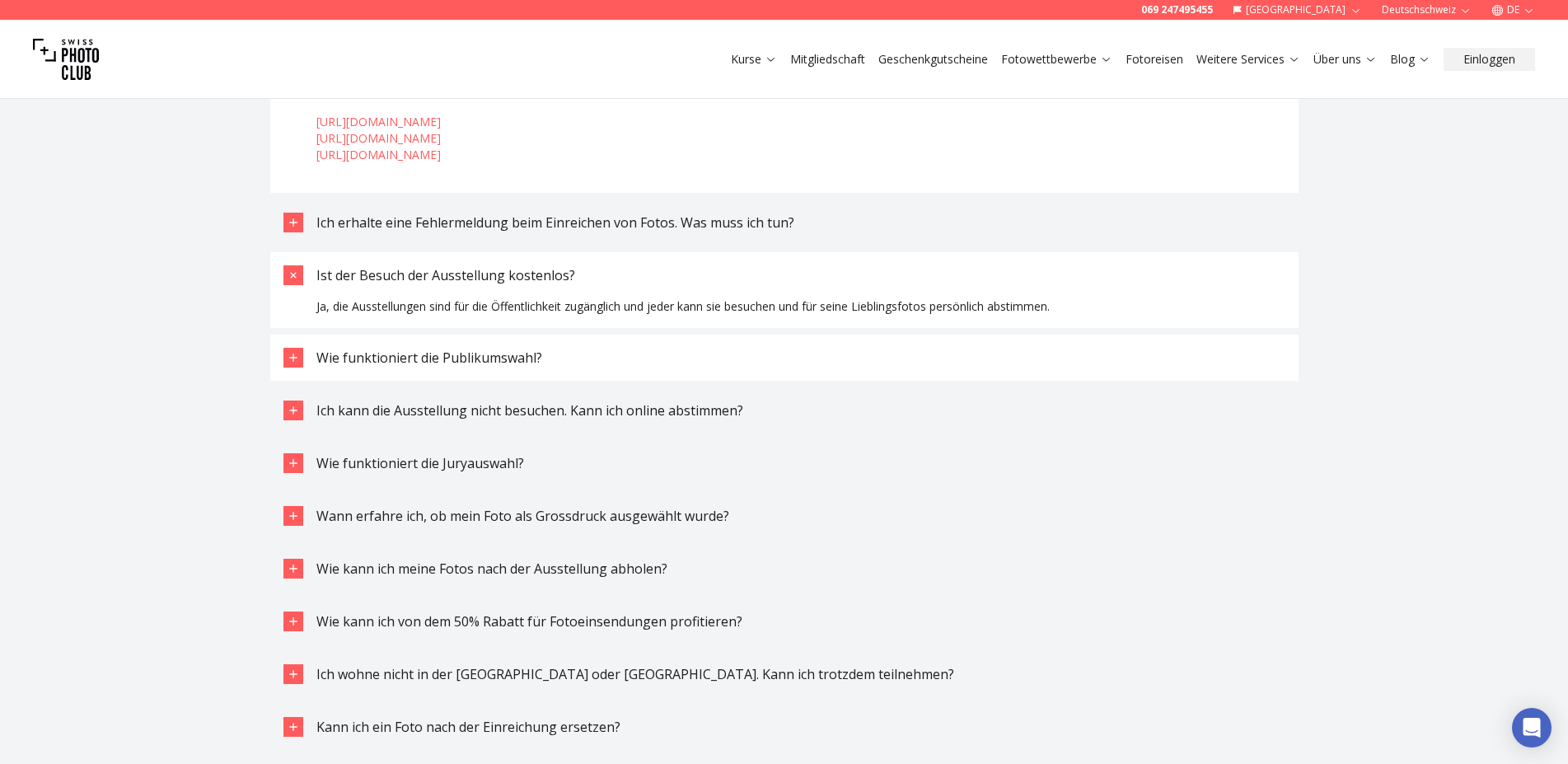
click at [506, 367] on span "Wie funktioniert die Publikumswahl?" at bounding box center [429, 357] width 226 height 18
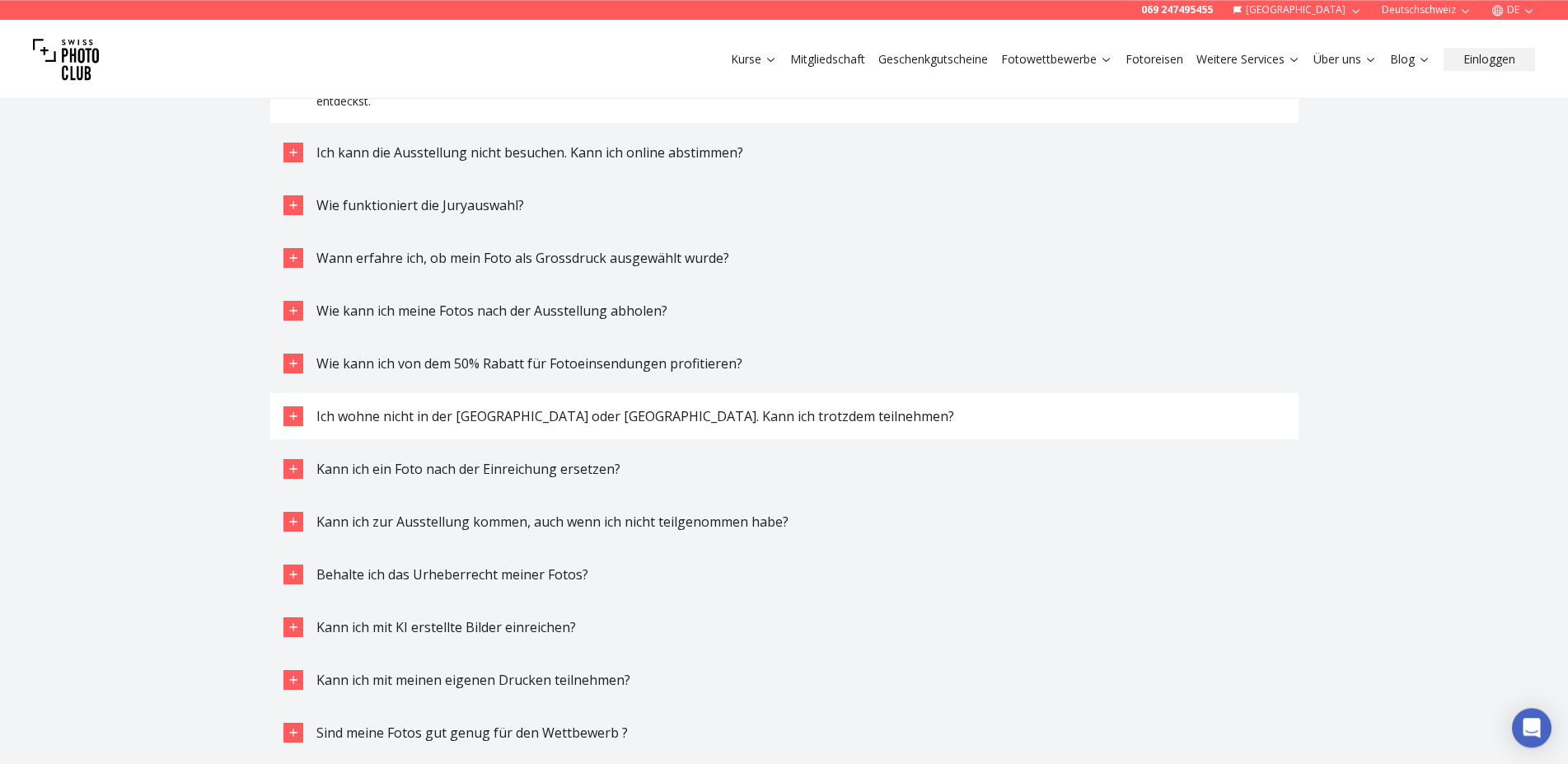
scroll to position [4655, 0]
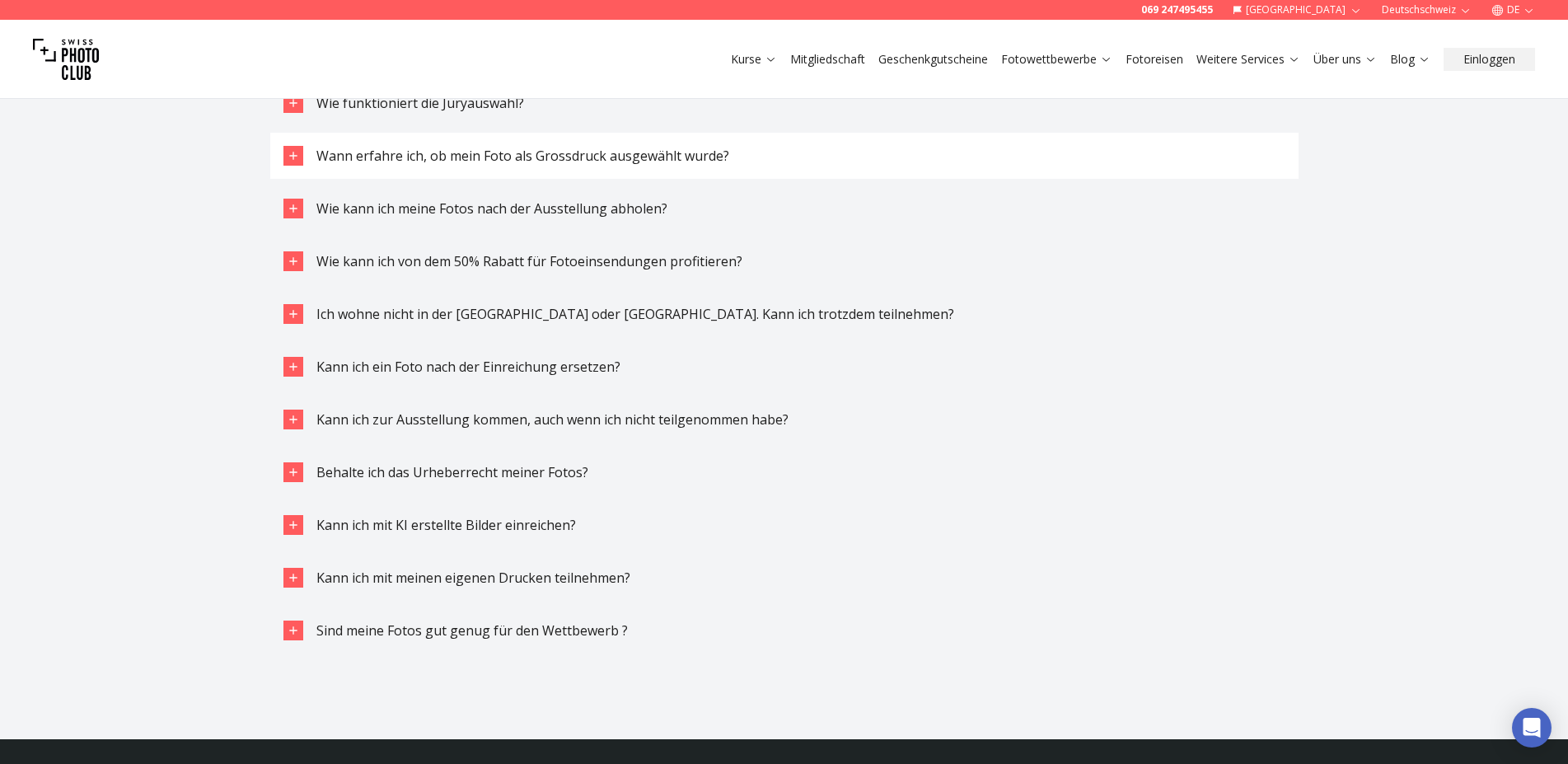
click at [474, 165] on span "Wann erfahre ich, ob mein Foto als Grossdruck ausgewählt wurde?" at bounding box center [522, 155] width 413 height 18
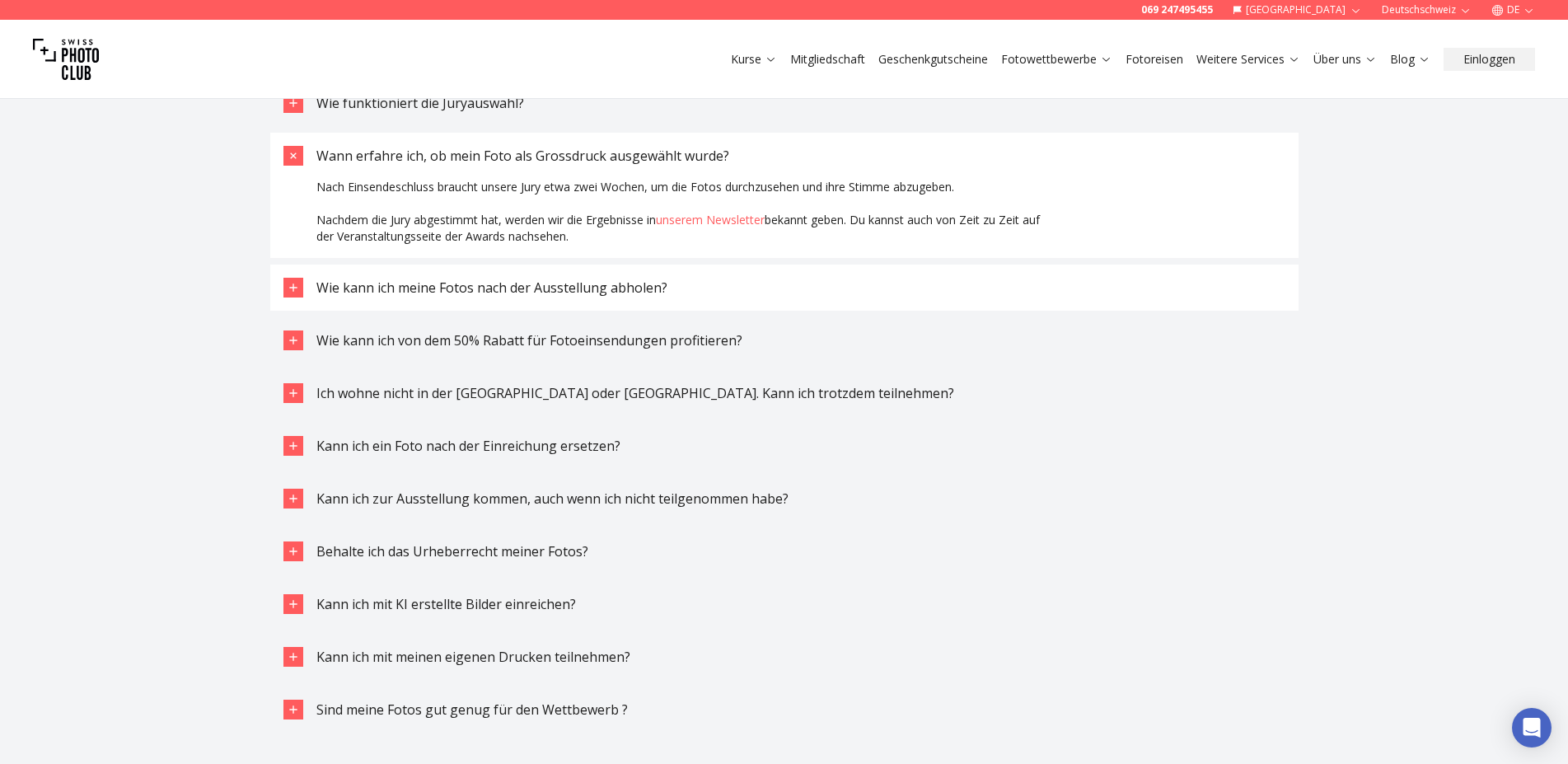
click at [514, 311] on button "Wie kann ich meine Fotos nach der Ausstellung abholen?" at bounding box center [784, 287] width 1029 height 47
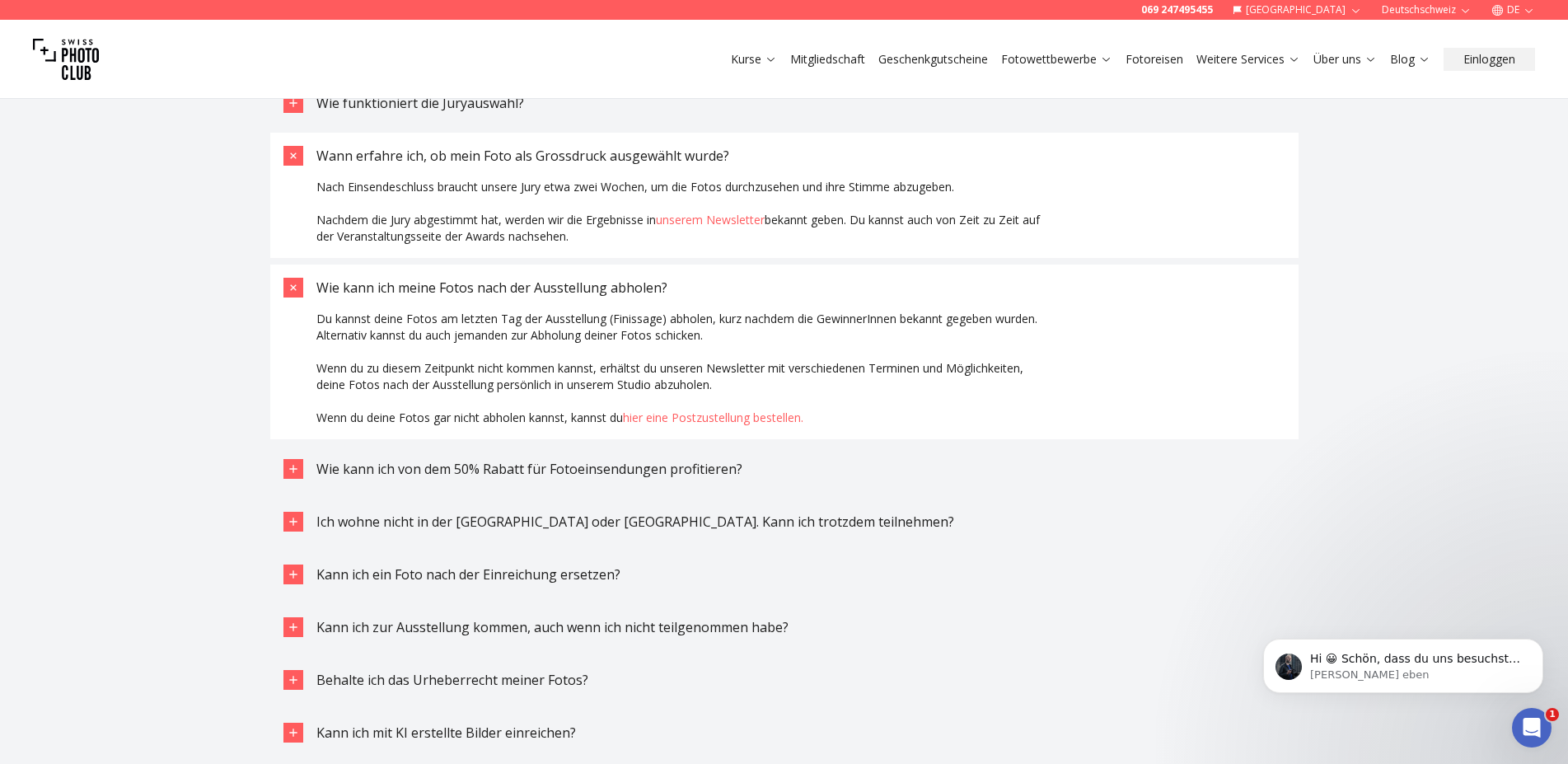
scroll to position [0, 0]
